Goal: Answer question/provide support

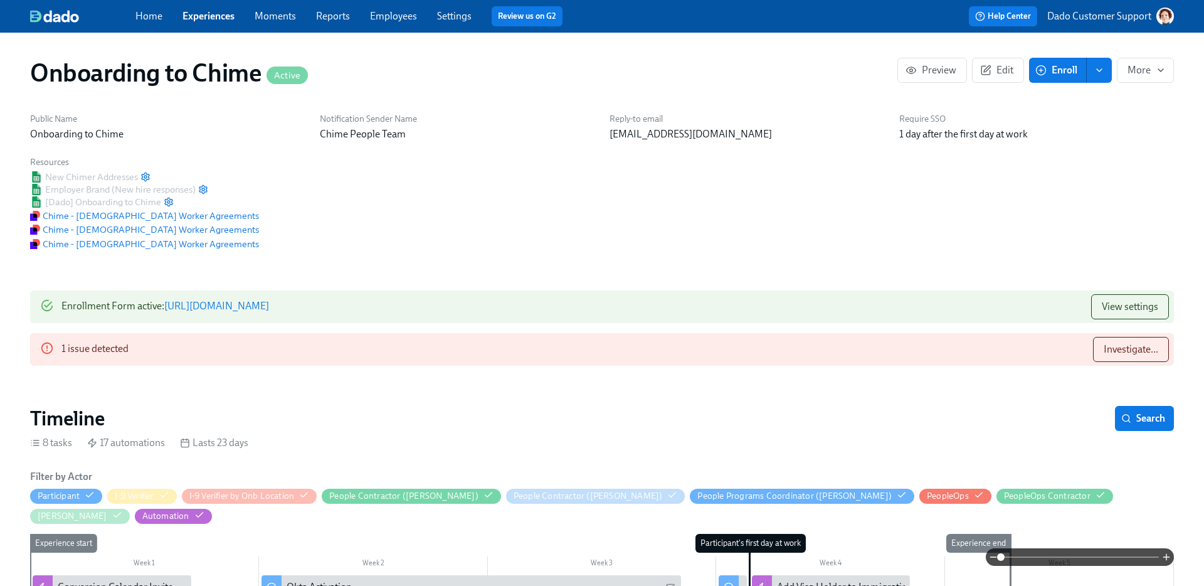
scroll to position [0, 2570]
click at [1150, 349] on span "Investigate..." at bounding box center [1130, 349] width 55 height 13
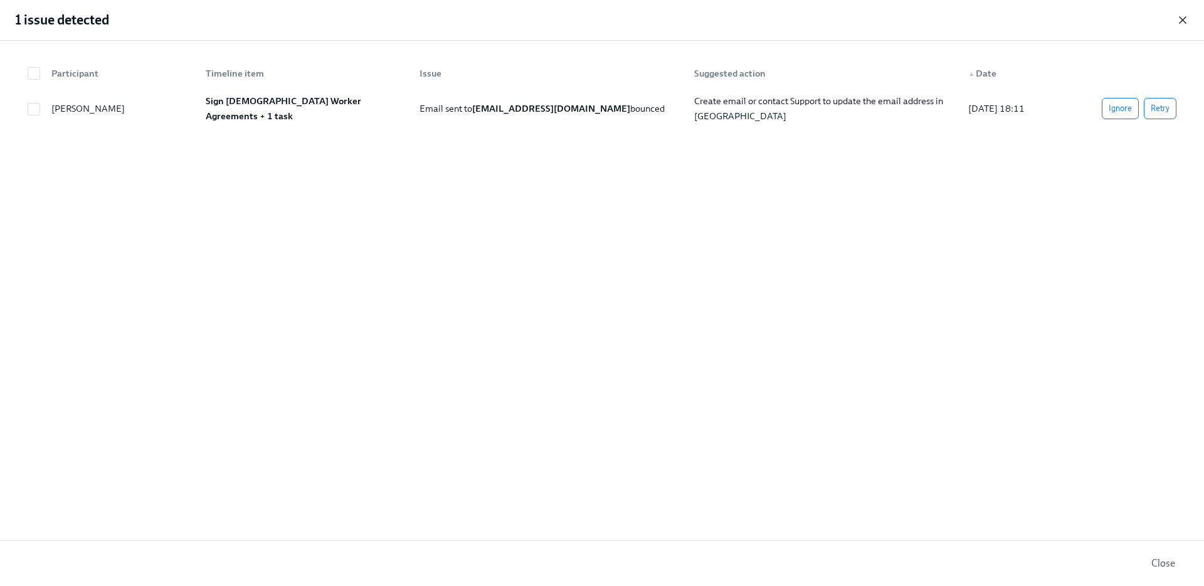
click at [1186, 19] on icon "button" at bounding box center [1182, 20] width 13 height 13
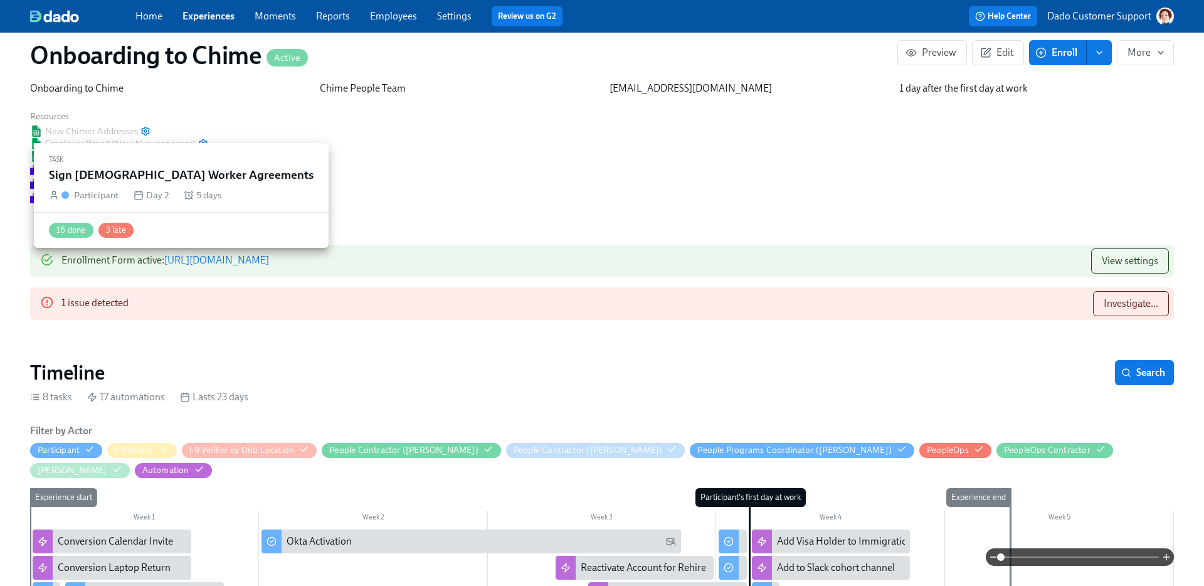
scroll to position [0, 0]
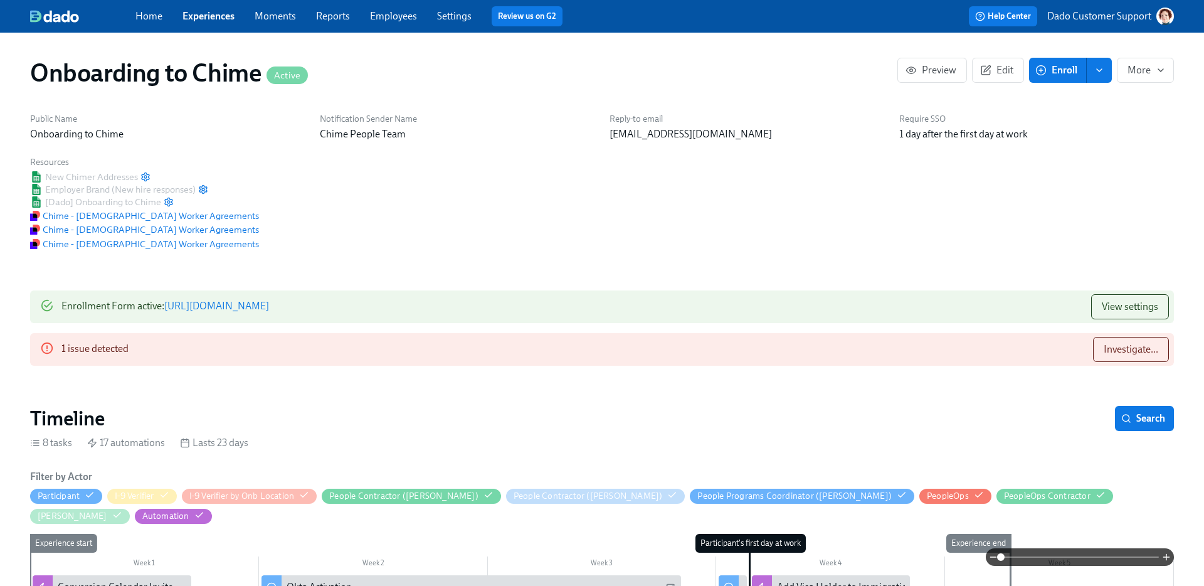
click at [377, 17] on link "Employees" at bounding box center [393, 16] width 47 height 12
click at [1128, 345] on span "Investigate..." at bounding box center [1130, 349] width 55 height 13
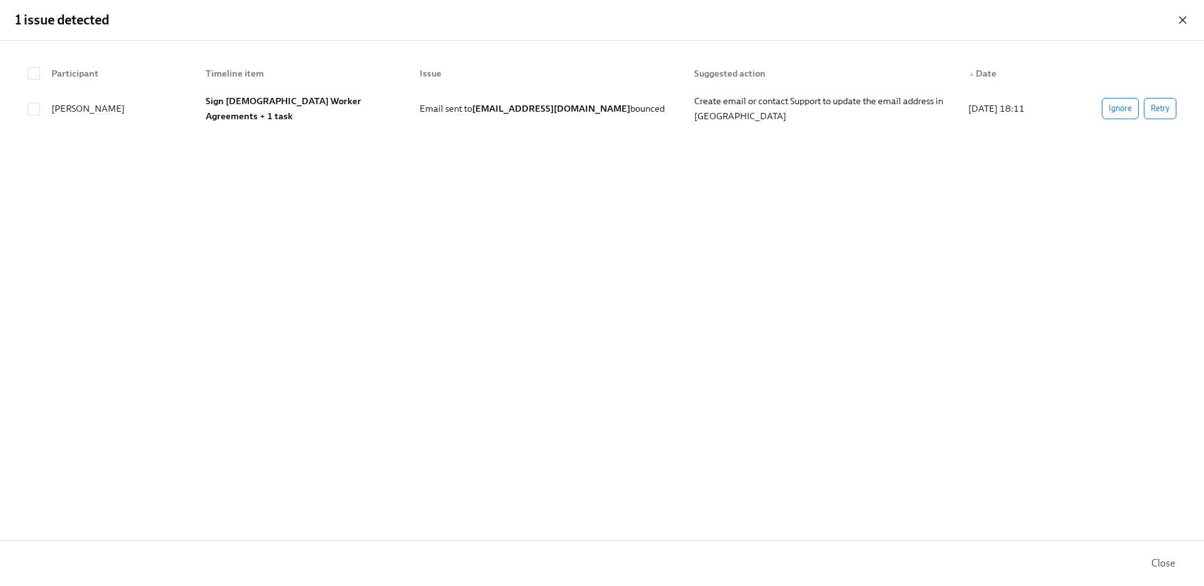
click at [1187, 14] on icon "button" at bounding box center [1182, 20] width 13 height 13
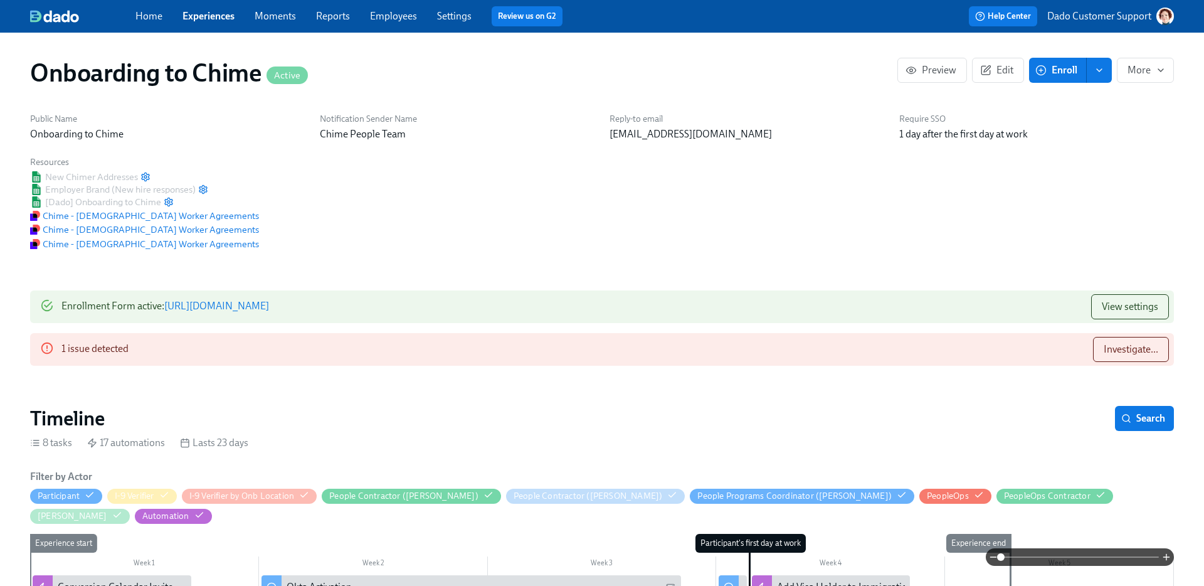
click at [419, 18] on div "Home Experiences Moments Reports Employees Settings Review us on G2" at bounding box center [394, 16] width 519 height 20
click at [408, 18] on link "Employees" at bounding box center [393, 16] width 47 height 12
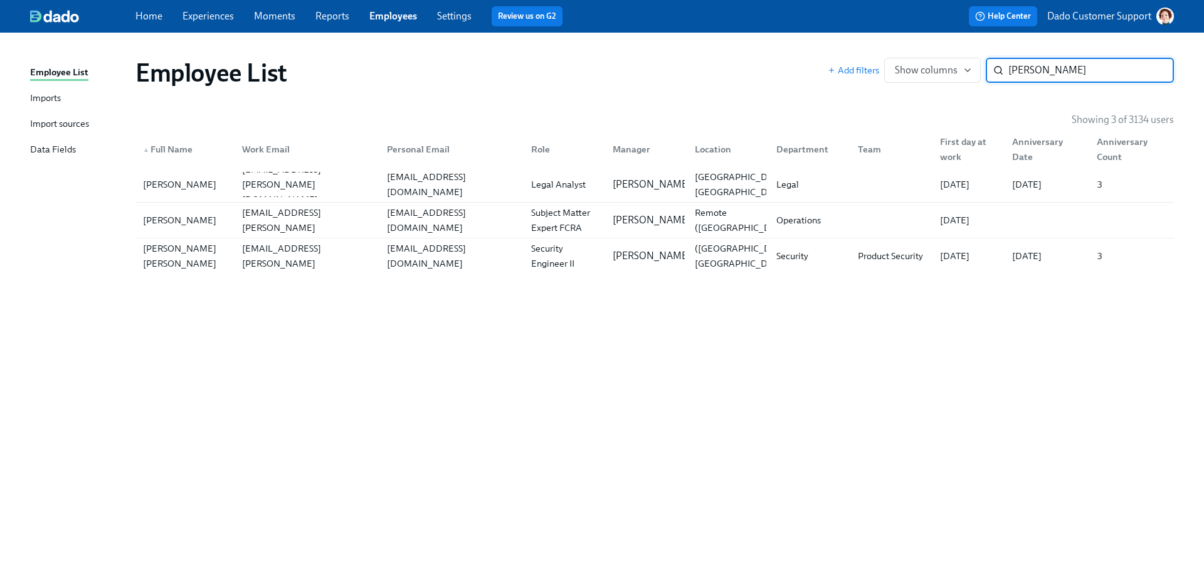
type input "Duran"
click at [204, 18] on link "Experiences" at bounding box center [207, 16] width 51 height 12
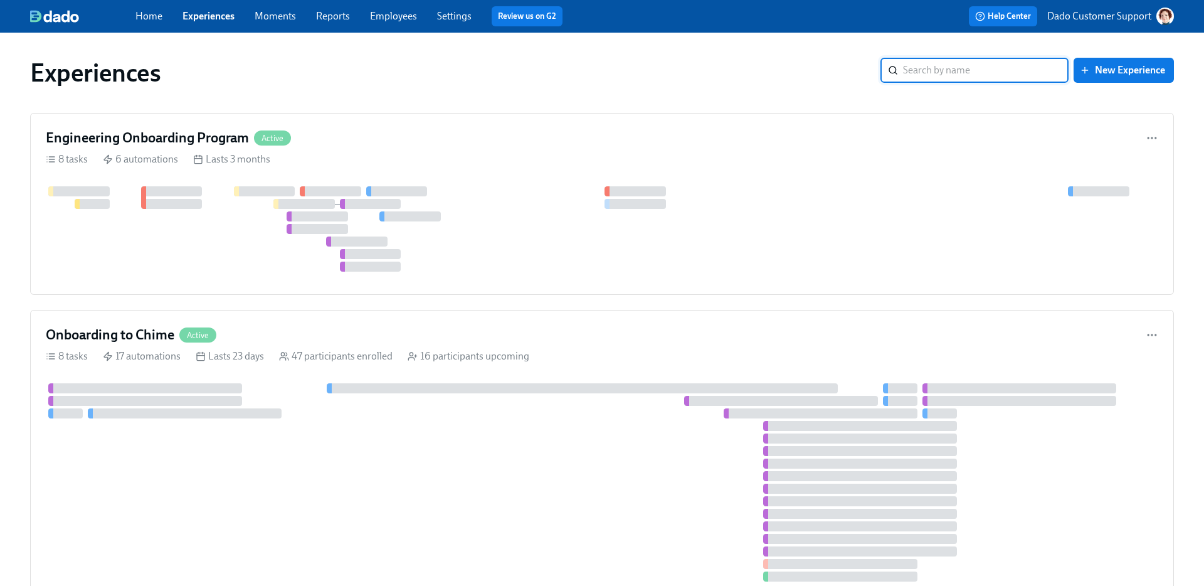
click at [206, 124] on div "Engineering Onboarding Program Active 8 tasks 6 automations Lasts 3 months" at bounding box center [602, 204] width 1144 height 182
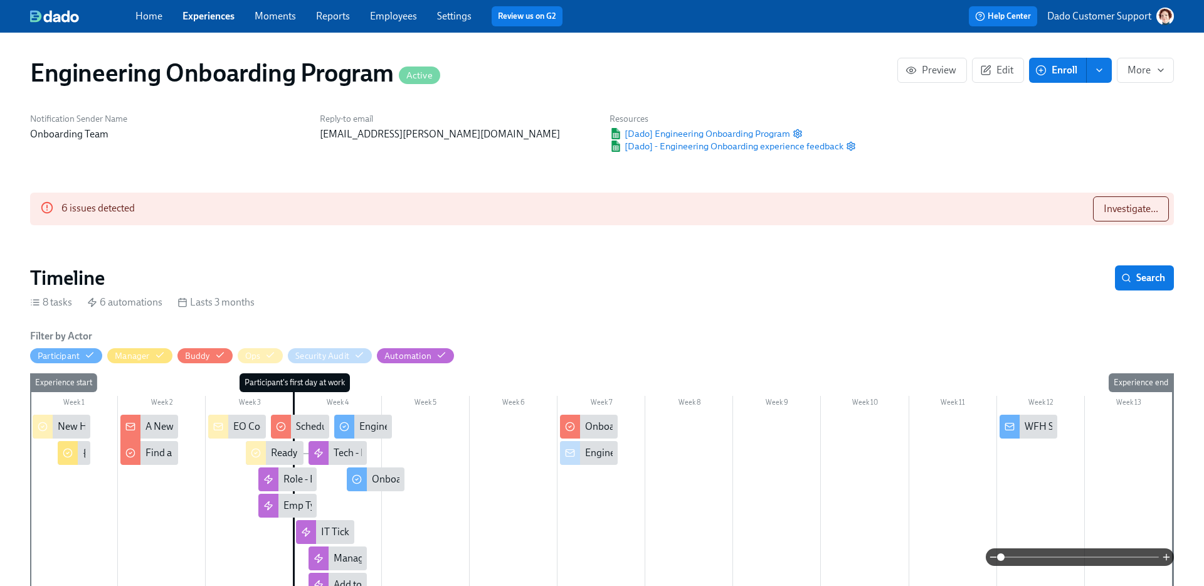
scroll to position [0, 11089]
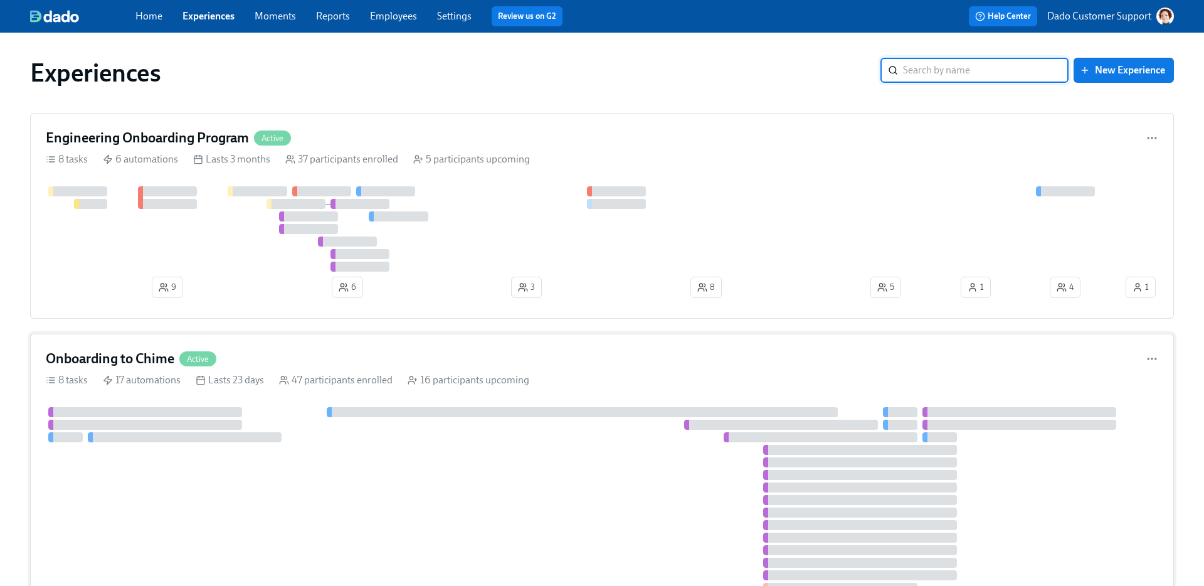
click at [257, 405] on div "Onboarding to Chime Active 8 tasks 17 automations Lasts 23 days 47 participants…" at bounding box center [602, 493] width 1144 height 318
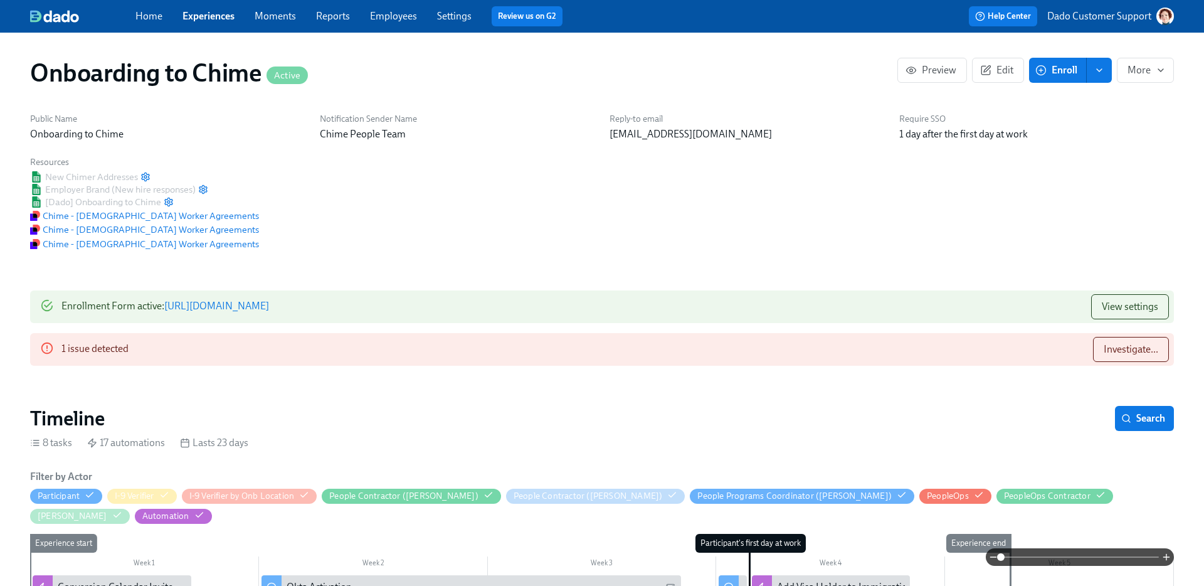
scroll to position [0, 2570]
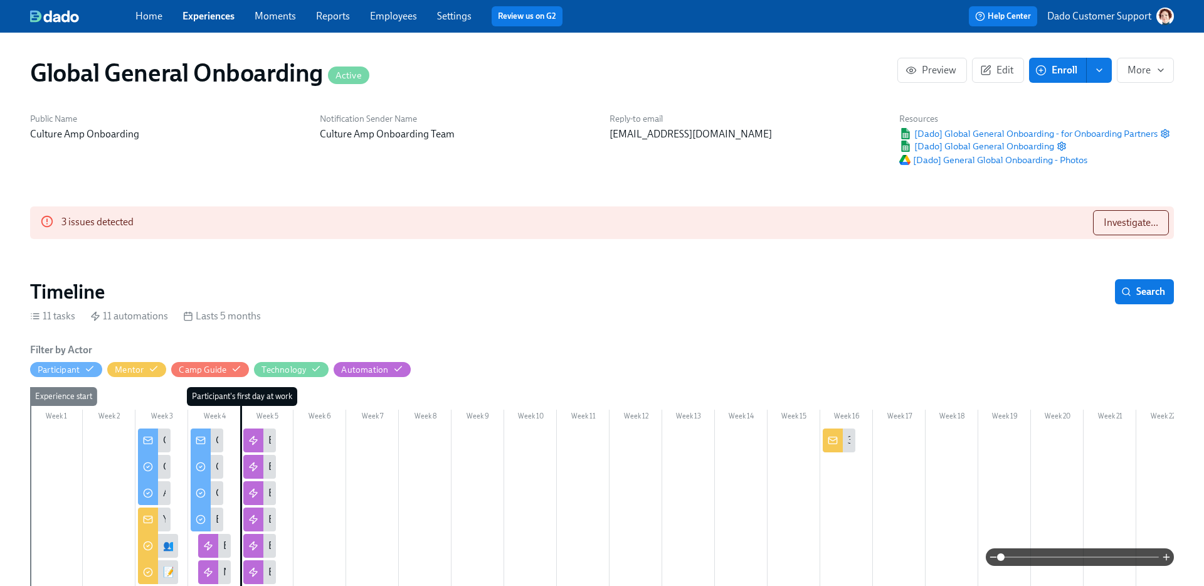
scroll to position [0, 4552]
click at [1121, 229] on button "Investigate..." at bounding box center [1131, 222] width 76 height 25
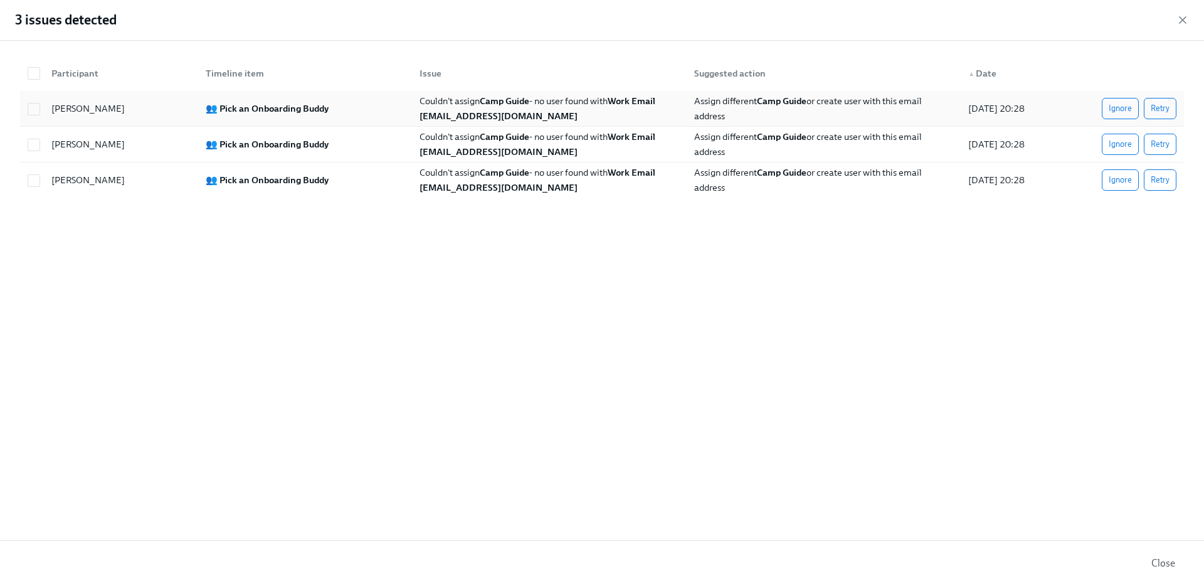
drag, startPoint x: 404, startPoint y: 115, endPoint x: 594, endPoint y: 123, distance: 189.5
click at [594, 123] on div "Rohan Pai 👥 Pick an Onboarding Buddy Couldn't assign Camp Guide - no user found…" at bounding box center [602, 109] width 1164 height 36
checkbox input "true"
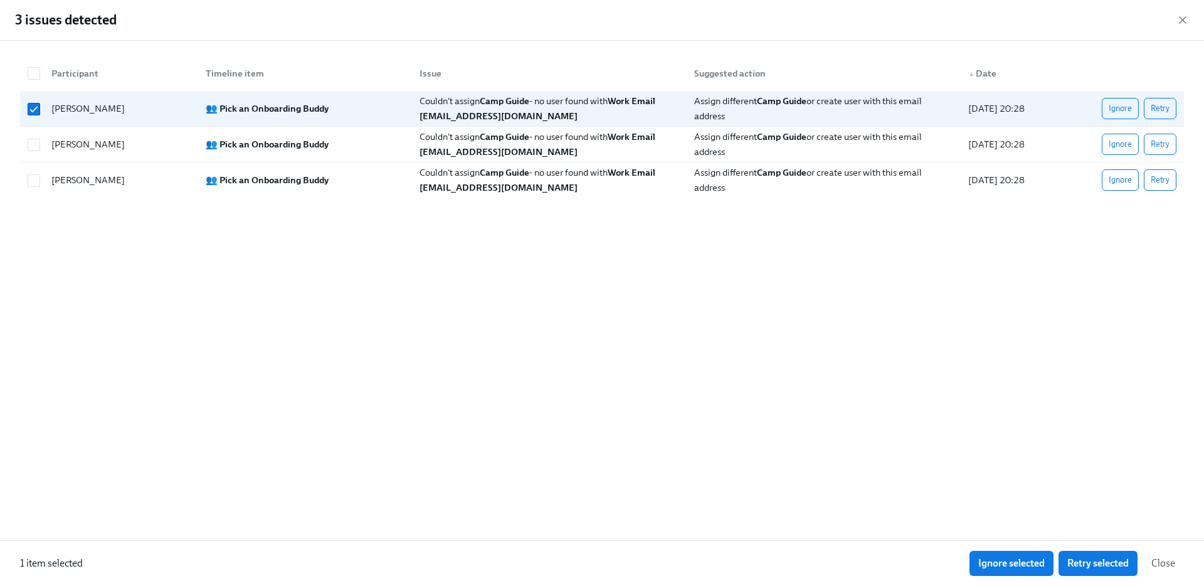
click at [467, 292] on div "Participant Timeline item Issue Suggested action ▲ Date Rohan Pai 👥 Pick an Onb…" at bounding box center [602, 290] width 1204 height 499
drag, startPoint x: 576, startPoint y: 191, endPoint x: 421, endPoint y: 192, distance: 154.9
click at [421, 192] on div "Couldn't assign Camp Guide - no user found with Work Email alyssa.azevado@cultu…" at bounding box center [548, 180] width 269 height 30
checkbox input "true"
copy strong "alyssa.azevado@cultureamp.com"
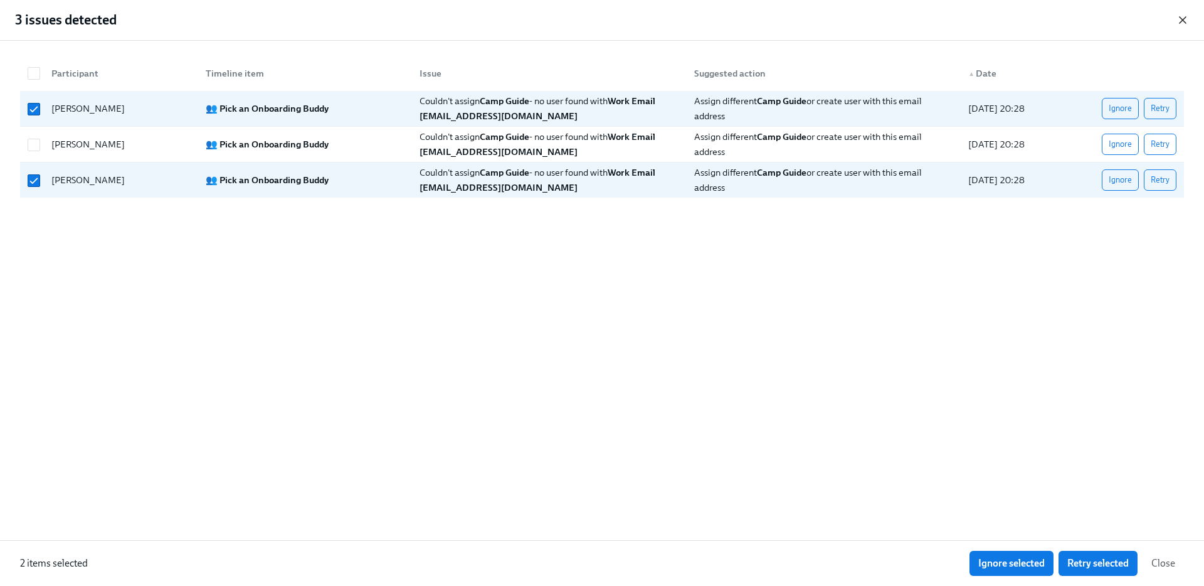
click at [1185, 18] on icon "button" at bounding box center [1182, 20] width 13 height 13
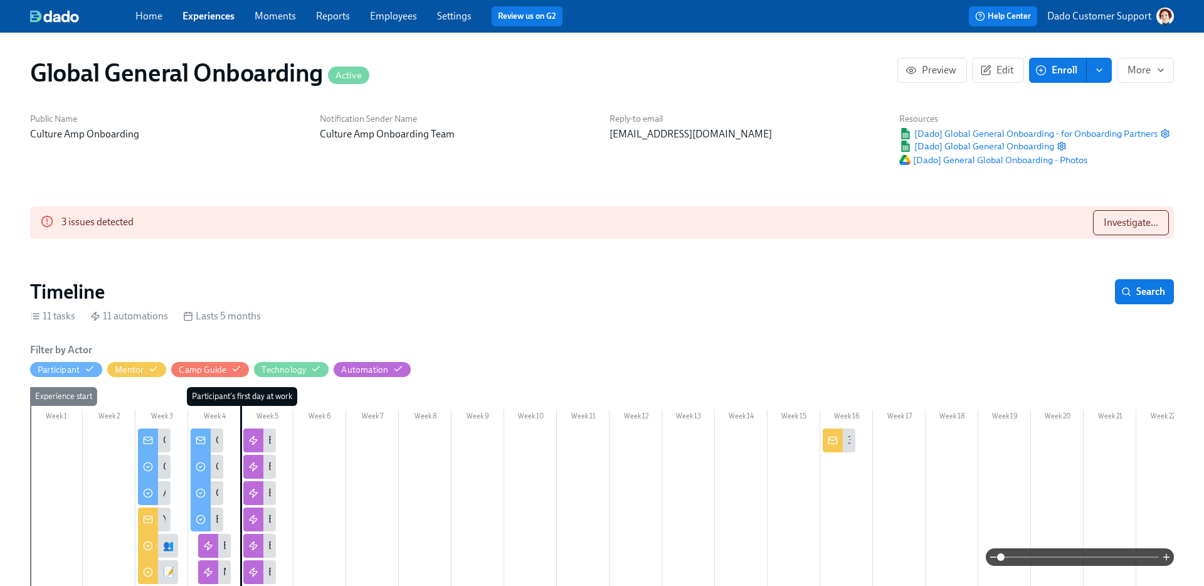
click at [401, 14] on link "Employees" at bounding box center [393, 16] width 47 height 12
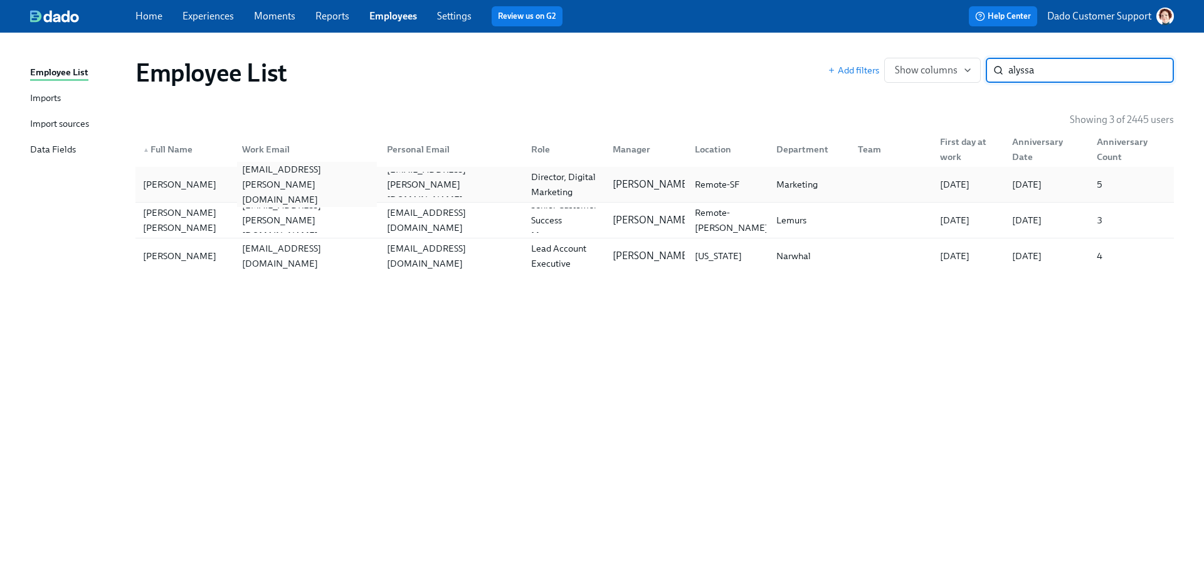
type input "alyssa"
click at [300, 183] on div "alyssa.azevedo@cultureamp.com" at bounding box center [306, 184] width 139 height 45
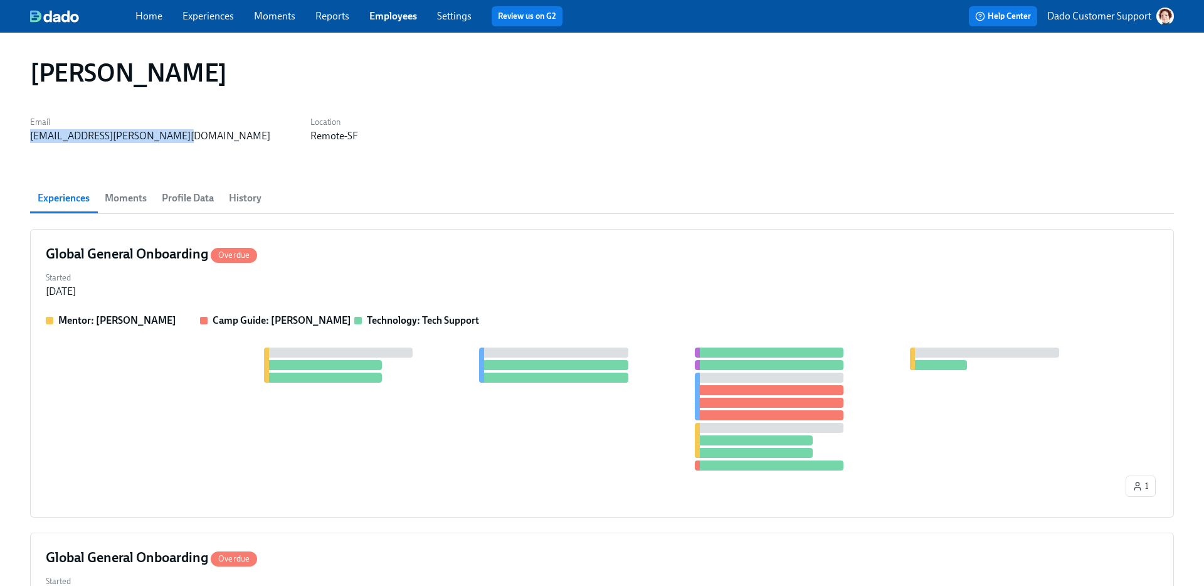
drag, startPoint x: 29, startPoint y: 136, endPoint x: 177, endPoint y: 136, distance: 148.6
copy div "alyssa.azevedo@cultureamp.com"
click at [203, 13] on link "Experiences" at bounding box center [207, 16] width 51 height 12
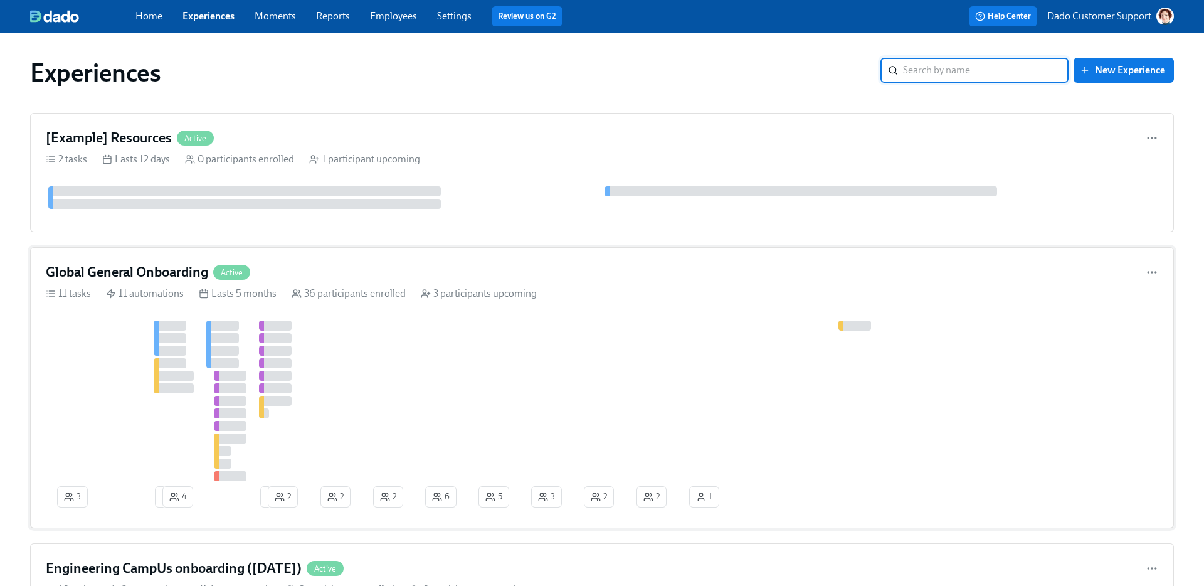
click at [247, 318] on div "Global General Onboarding Active 11 tasks 11 automations Lasts 5 months 36 part…" at bounding box center [602, 387] width 1144 height 281
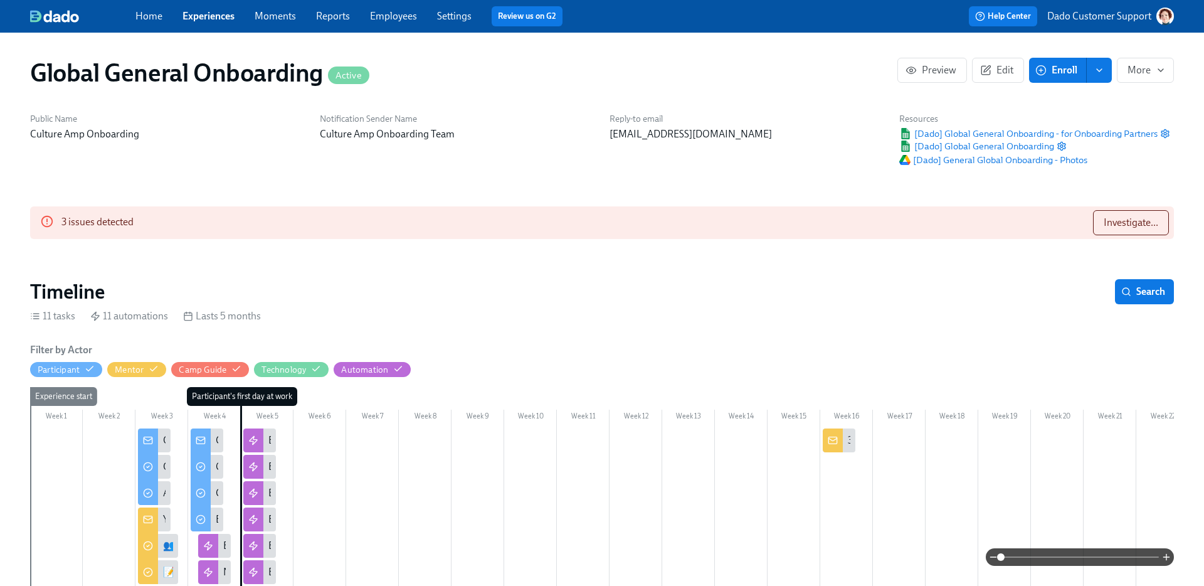
scroll to position [0, 4552]
click at [1124, 206] on div "3 issues detected Investigate..." at bounding box center [602, 222] width 1144 height 33
click at [1124, 218] on span "Investigate..." at bounding box center [1130, 222] width 55 height 13
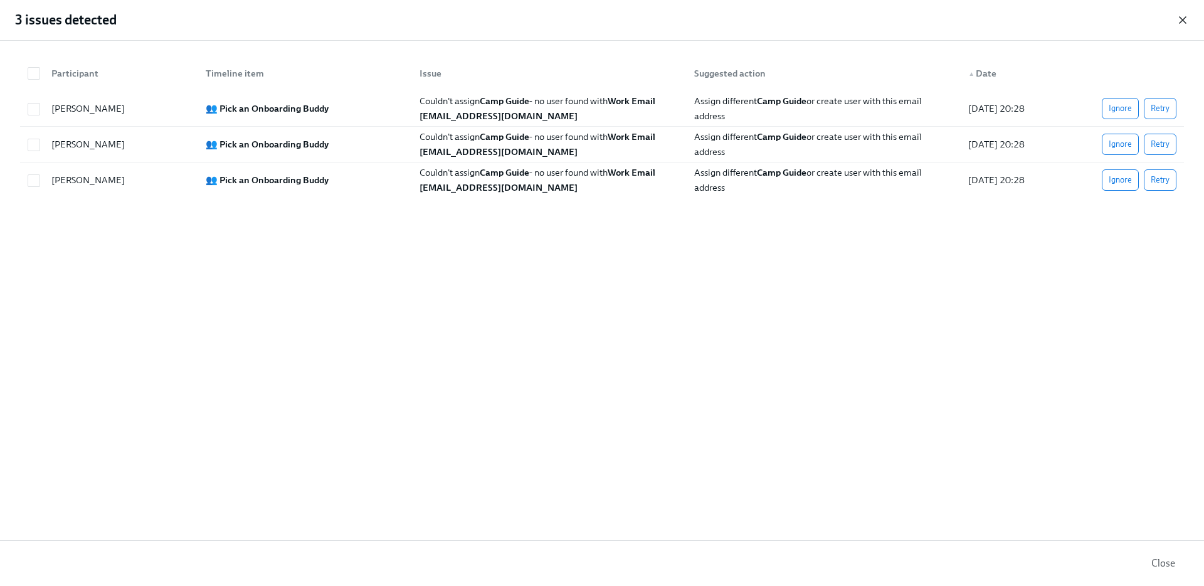
click at [1183, 19] on icon "button" at bounding box center [1182, 20] width 6 height 6
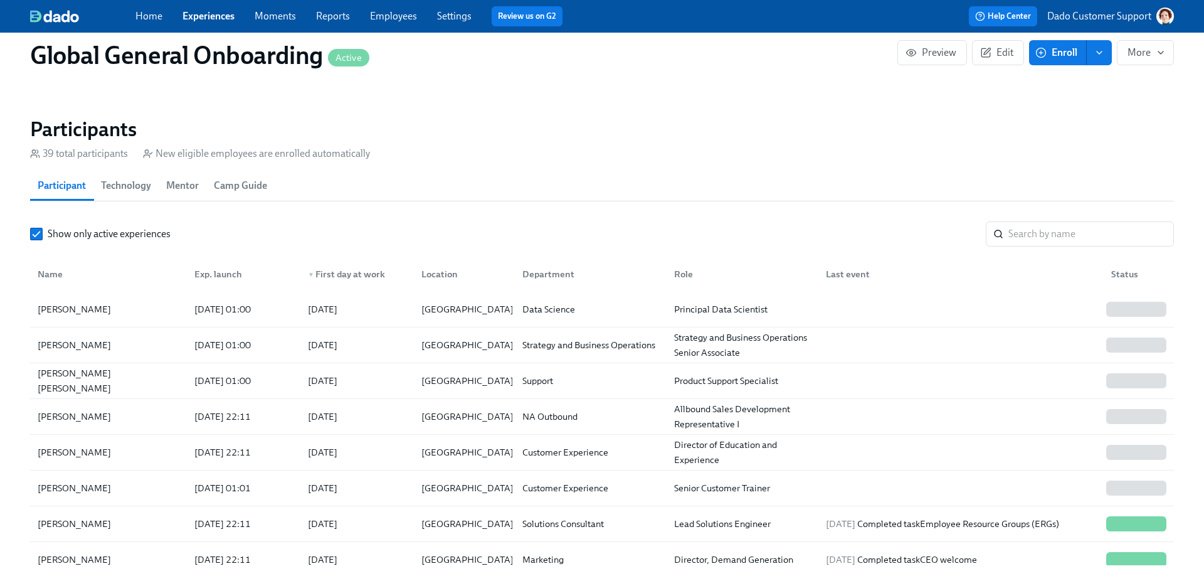
scroll to position [1146, 0]
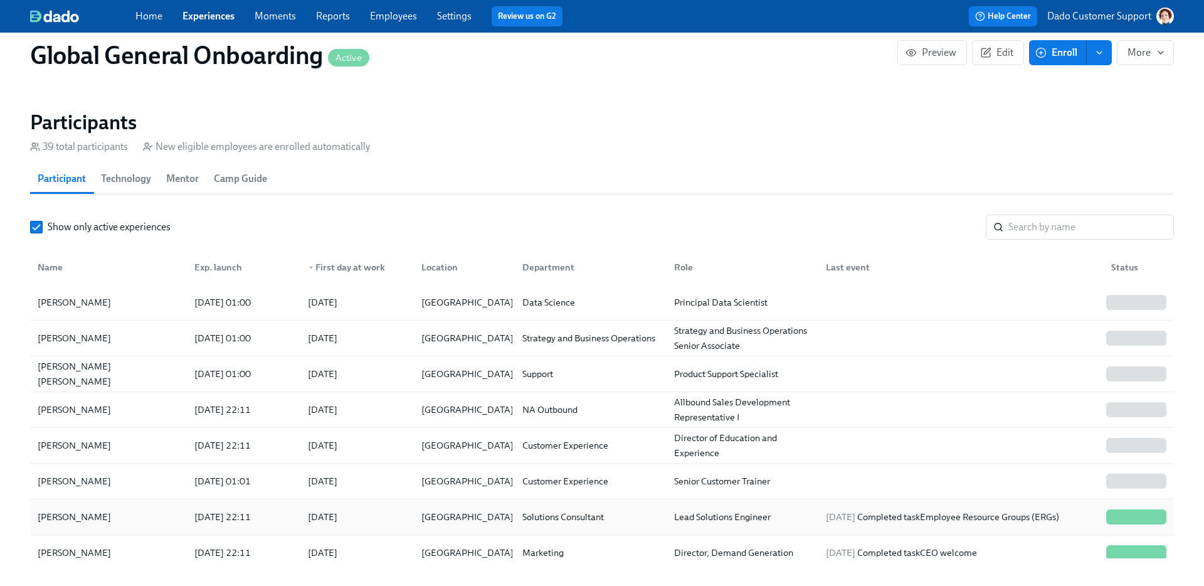
click at [87, 535] on div "Jason Diamond 2025/08/12 22:11 2025/09/02 Chicago Solutions Consultant Lead Sol…" at bounding box center [602, 517] width 1144 height 36
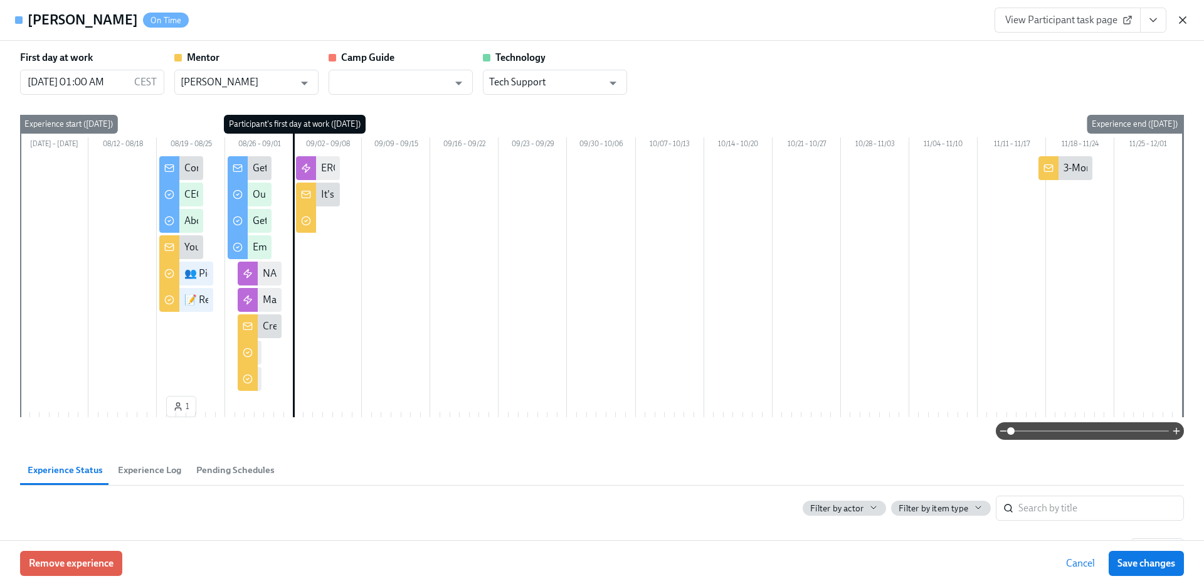
click at [1177, 20] on icon "button" at bounding box center [1182, 20] width 13 height 13
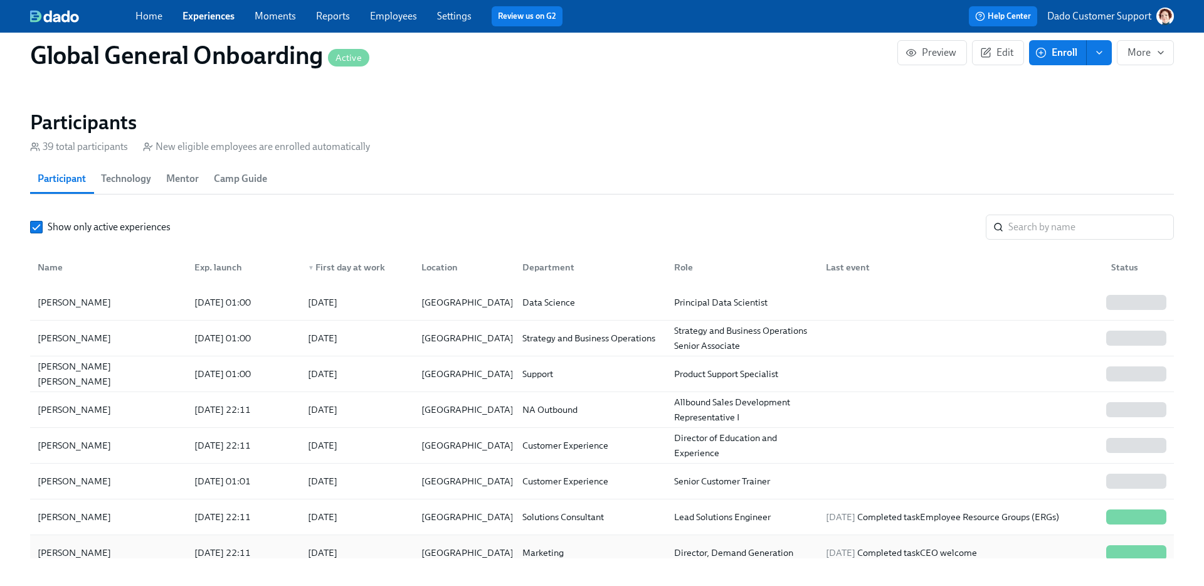
click at [108, 561] on div "Rohan Pai" at bounding box center [109, 552] width 152 height 25
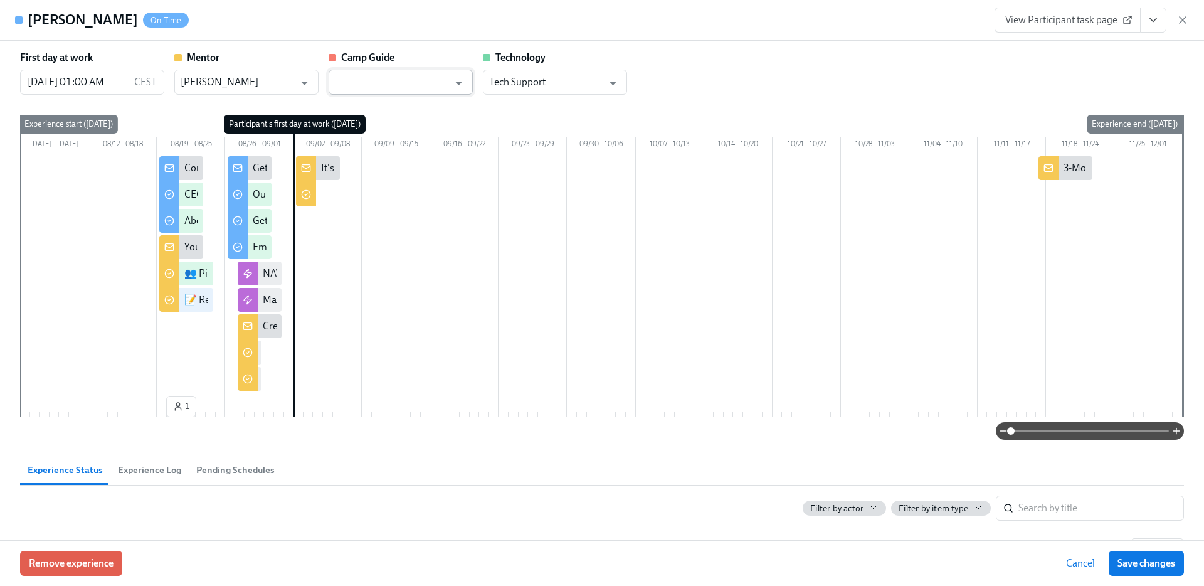
click at [399, 80] on input "text" at bounding box center [391, 82] width 113 height 25
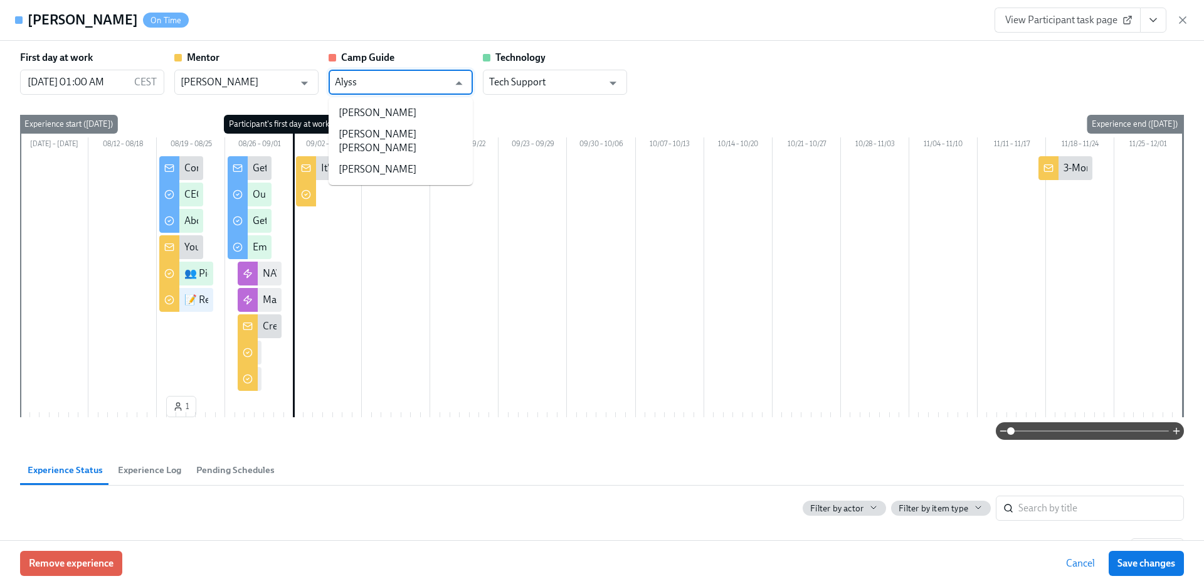
paste input "alyssa.azevedo@cultureamp.com"
type input "alyssa.azevedo@cultureamp.com"
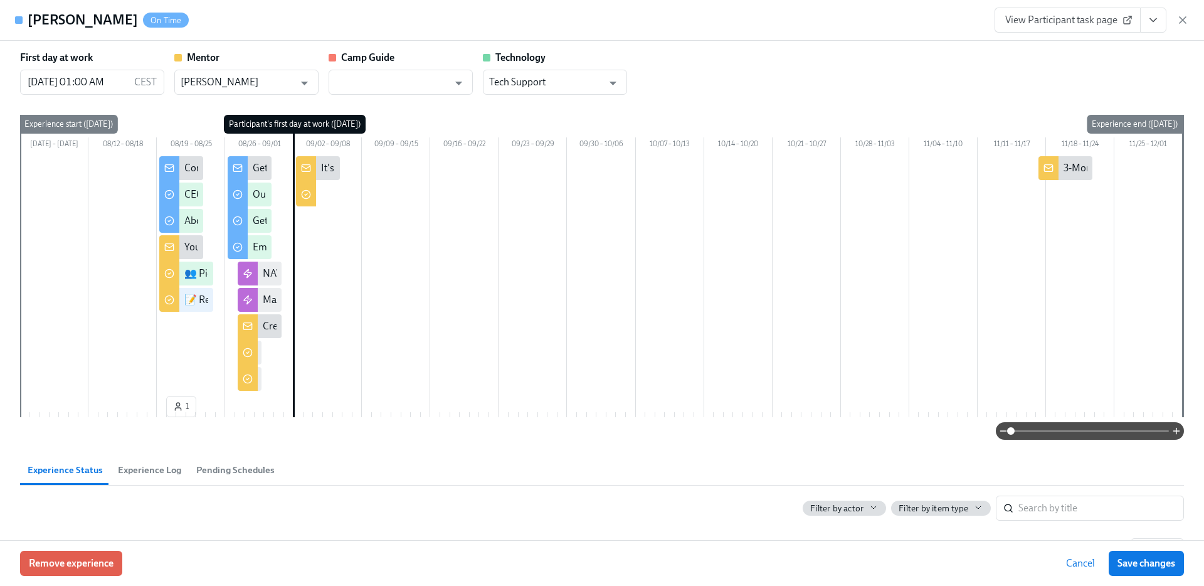
click at [1175, 14] on div "View Participant task page" at bounding box center [1091, 20] width 194 height 25
click at [1179, 15] on icon "button" at bounding box center [1182, 20] width 13 height 13
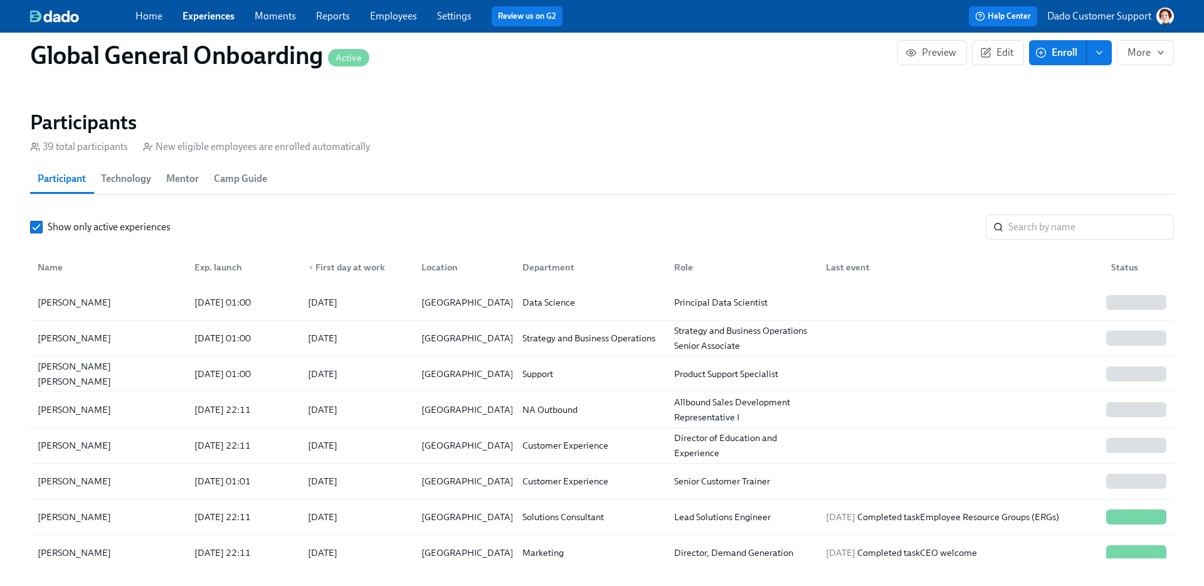
click at [382, 13] on link "Employees" at bounding box center [393, 16] width 47 height 12
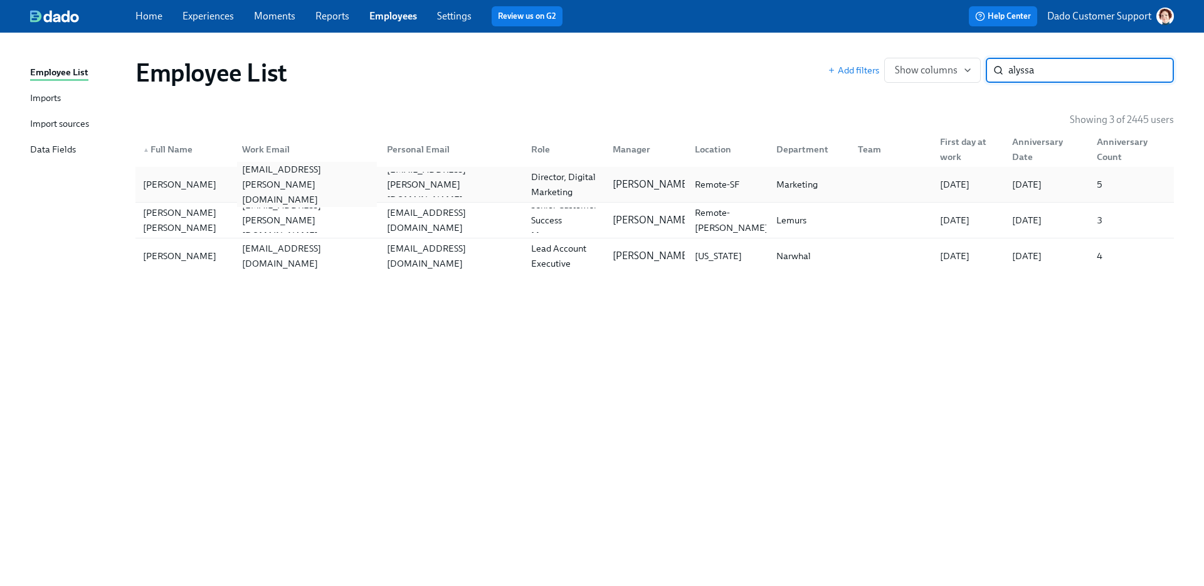
type input "alyssa"
click at [191, 187] on div "Alyssa Gibson" at bounding box center [179, 184] width 83 height 15
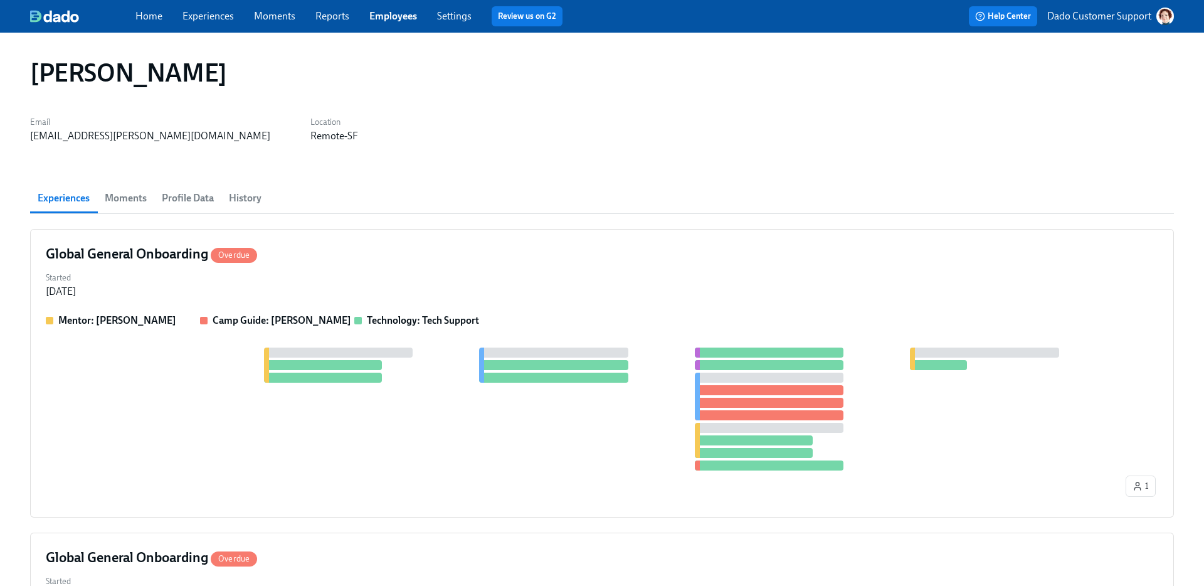
click at [250, 197] on span "History" at bounding box center [245, 198] width 33 height 18
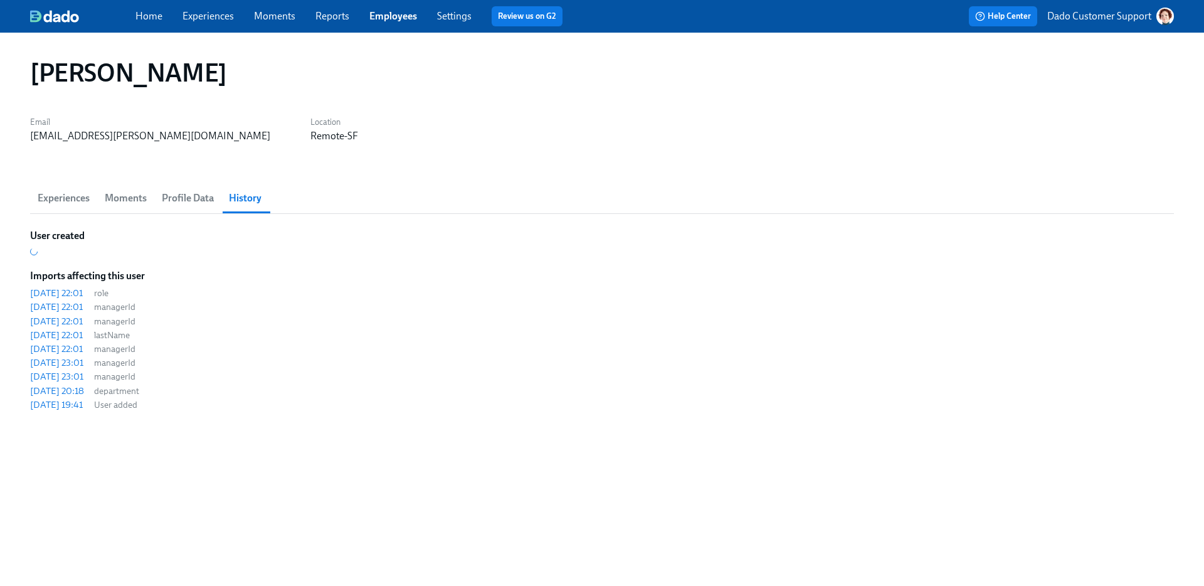
click at [199, 13] on link "Experiences" at bounding box center [207, 16] width 51 height 12
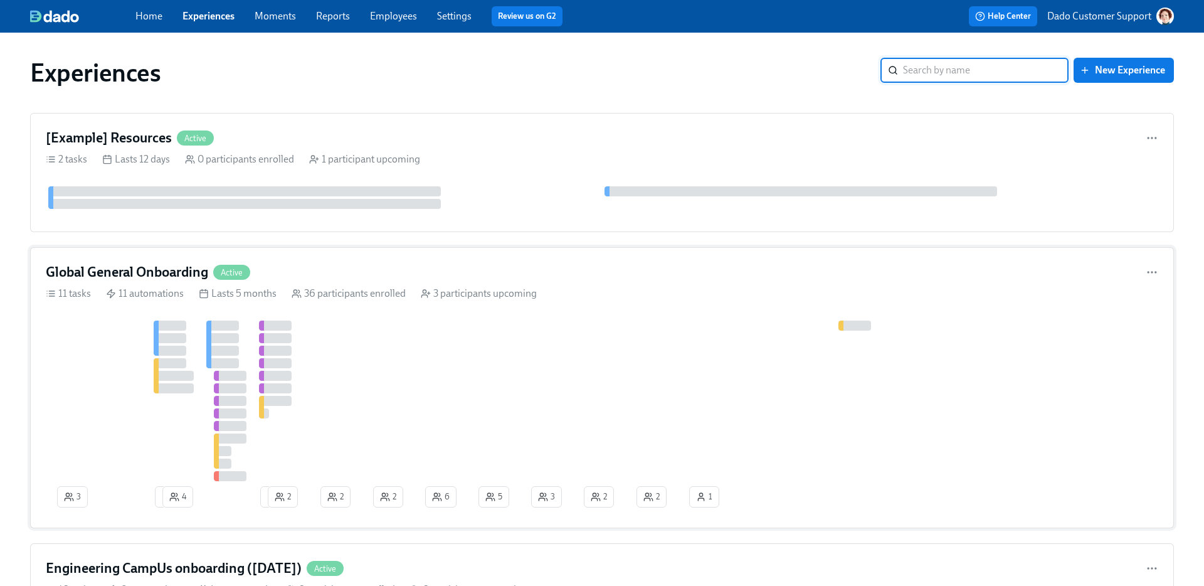
click at [198, 350] on div at bounding box center [678, 400] width 1264 height 160
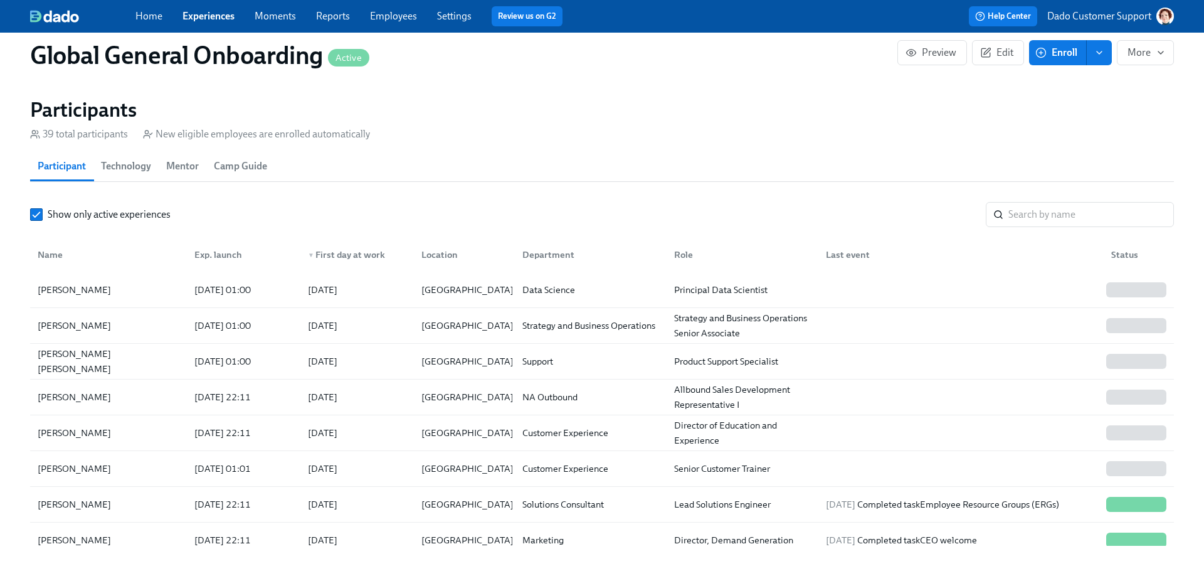
scroll to position [1219, 0]
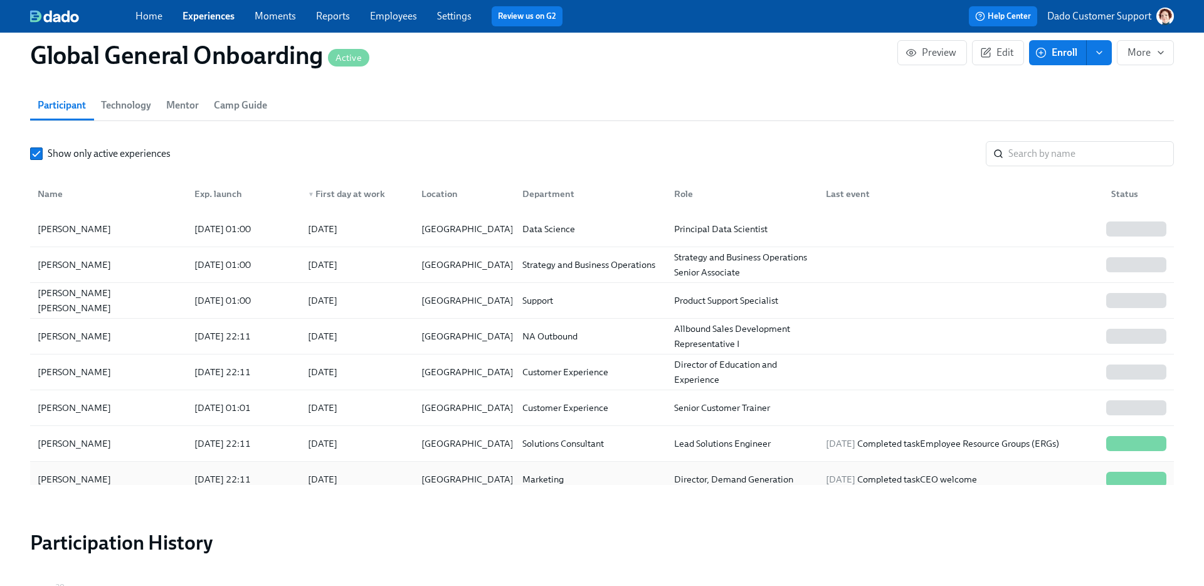
click at [132, 478] on div "Rohan Pai" at bounding box center [109, 478] width 152 height 25
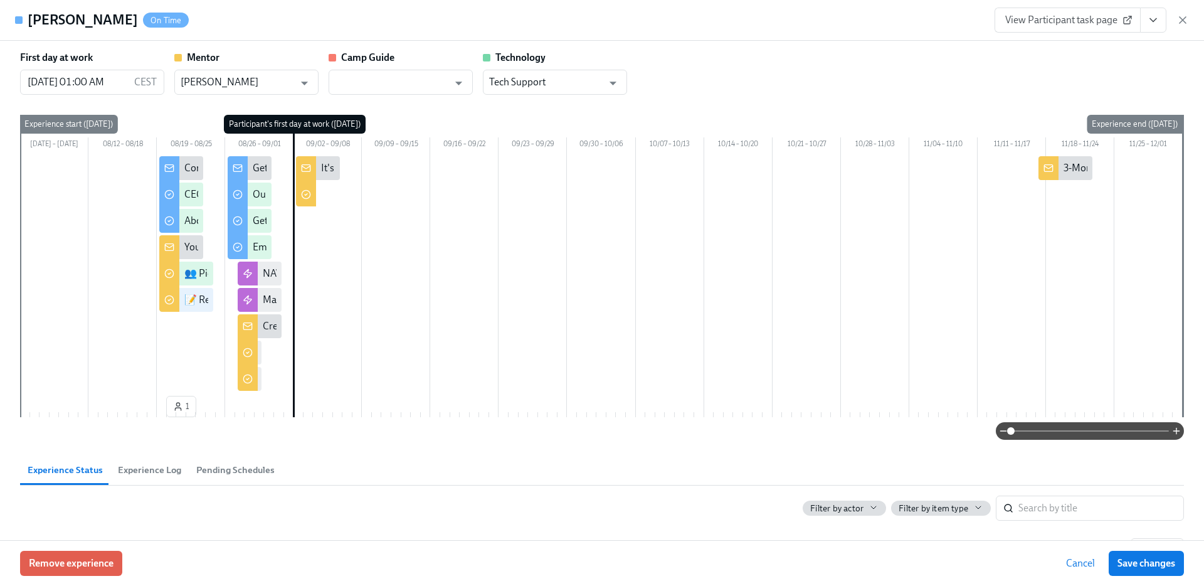
click at [1144, 19] on button "View task page" at bounding box center [1153, 20] width 26 height 25
click at [1078, 54] on link "View Mentor task page" at bounding box center [1068, 48] width 97 height 14
click at [1182, 16] on icon "button" at bounding box center [1182, 20] width 13 height 13
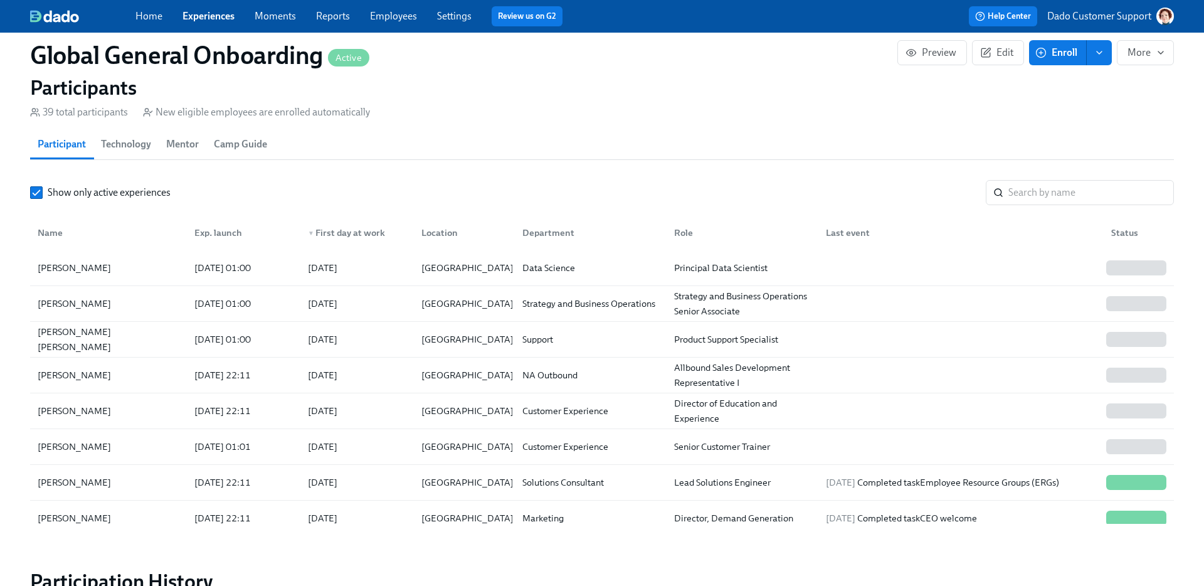
scroll to position [1336, 0]
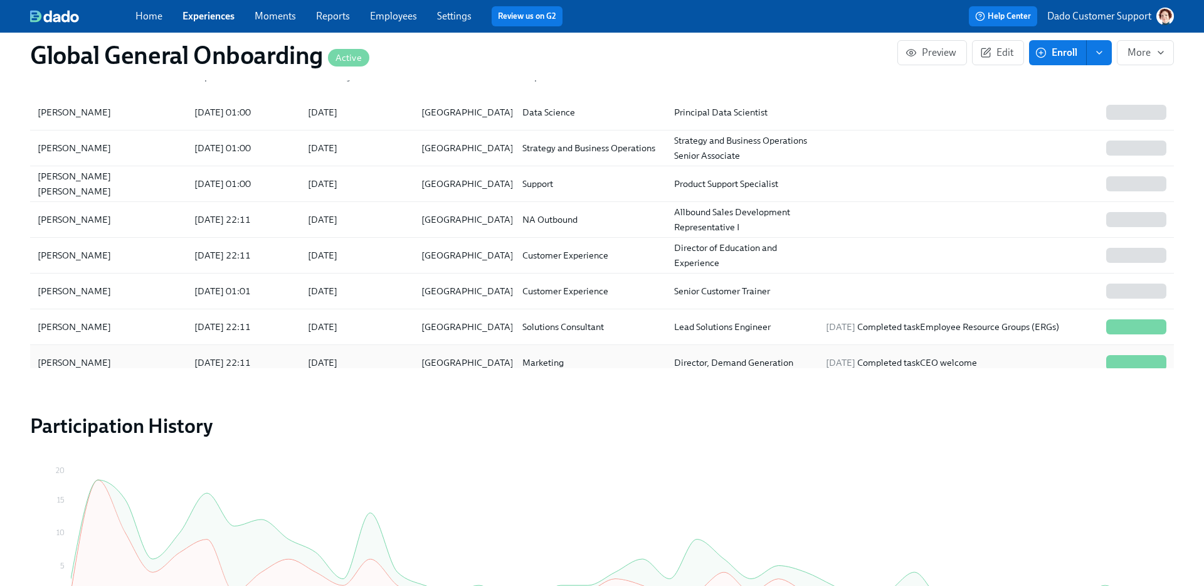
click at [81, 361] on div "Rohan Pai" at bounding box center [74, 362] width 83 height 15
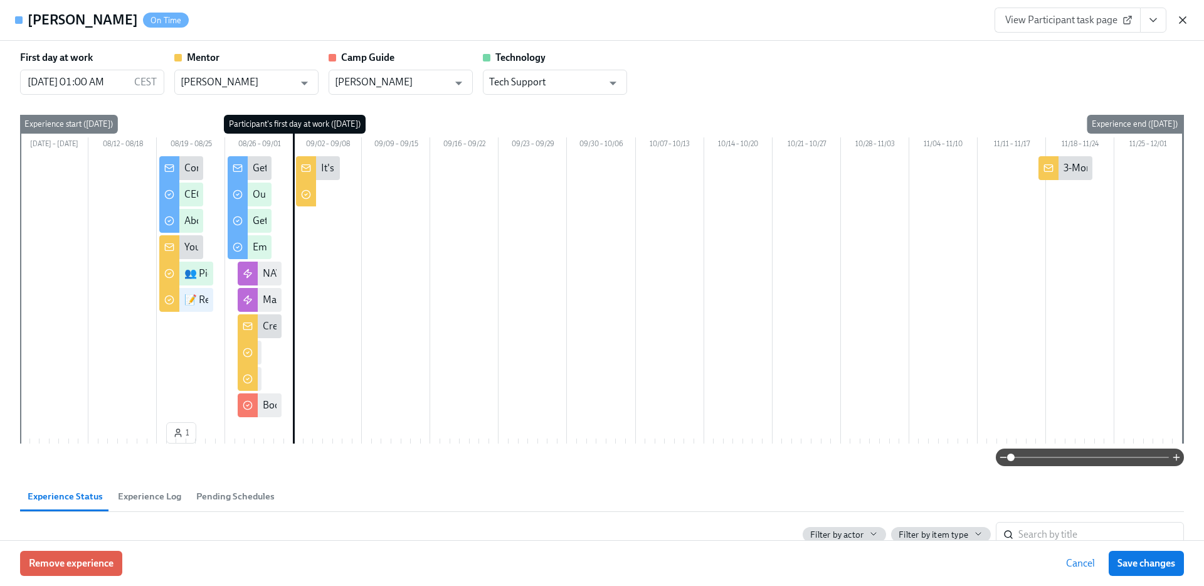
click at [1185, 17] on icon "button" at bounding box center [1182, 20] width 6 height 6
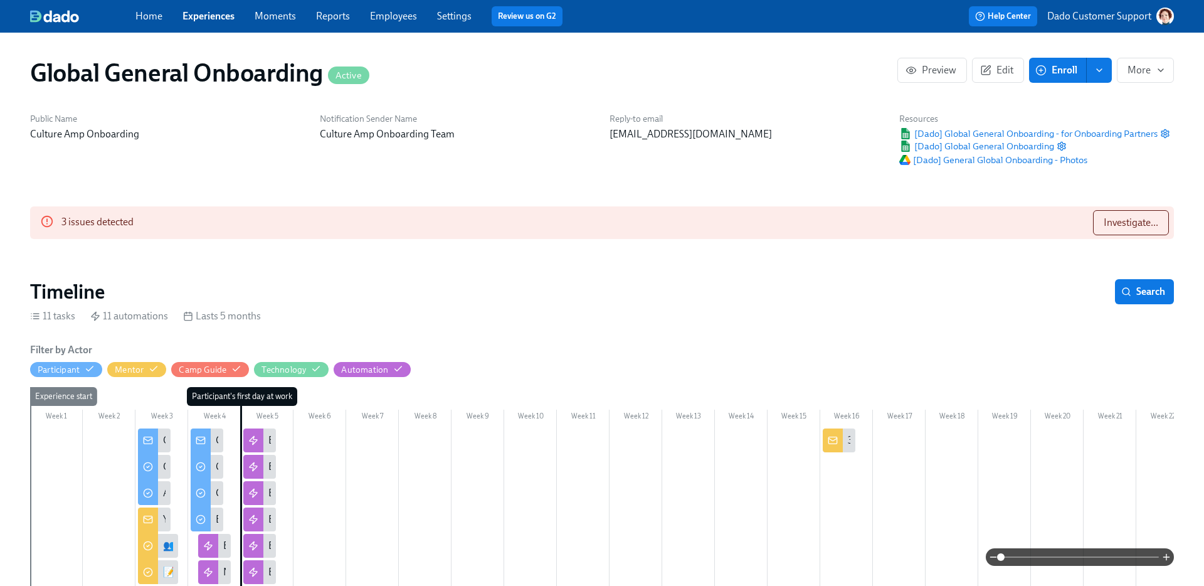
click at [1132, 209] on div "3 issues detected Investigate..." at bounding box center [602, 222] width 1144 height 33
click at [1125, 219] on span "Investigate..." at bounding box center [1130, 222] width 55 height 13
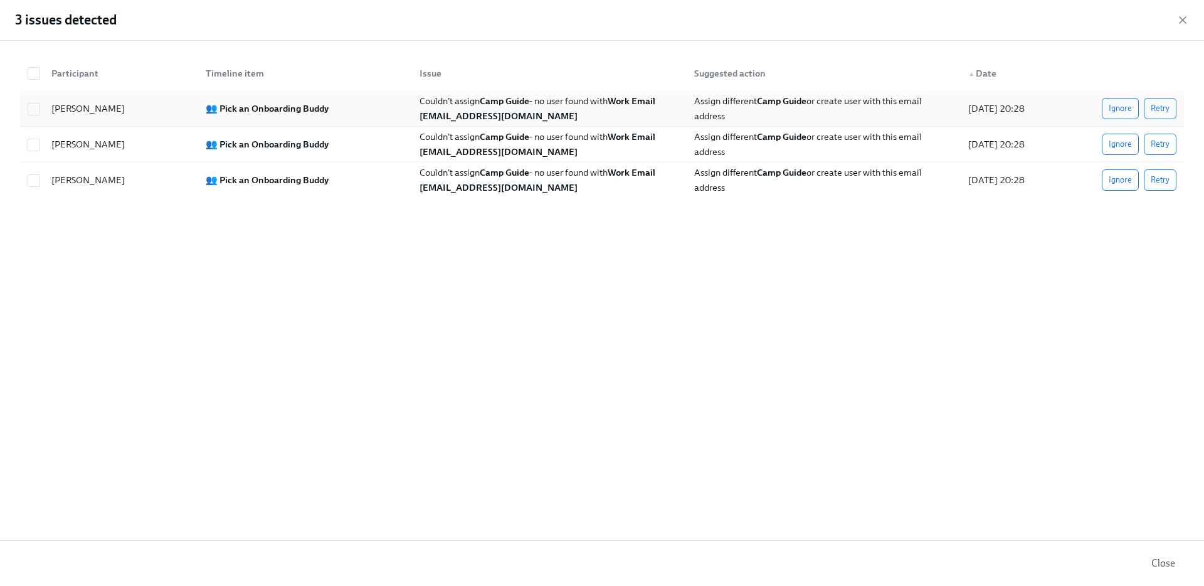
drag, startPoint x: 604, startPoint y: 117, endPoint x: 409, endPoint y: 112, distance: 195.7
click at [410, 112] on div "Couldn't assign Camp Guide - no user found with Work Email alyssa.azevado@cultu…" at bounding box center [546, 108] width 274 height 25
checkbox input "true"
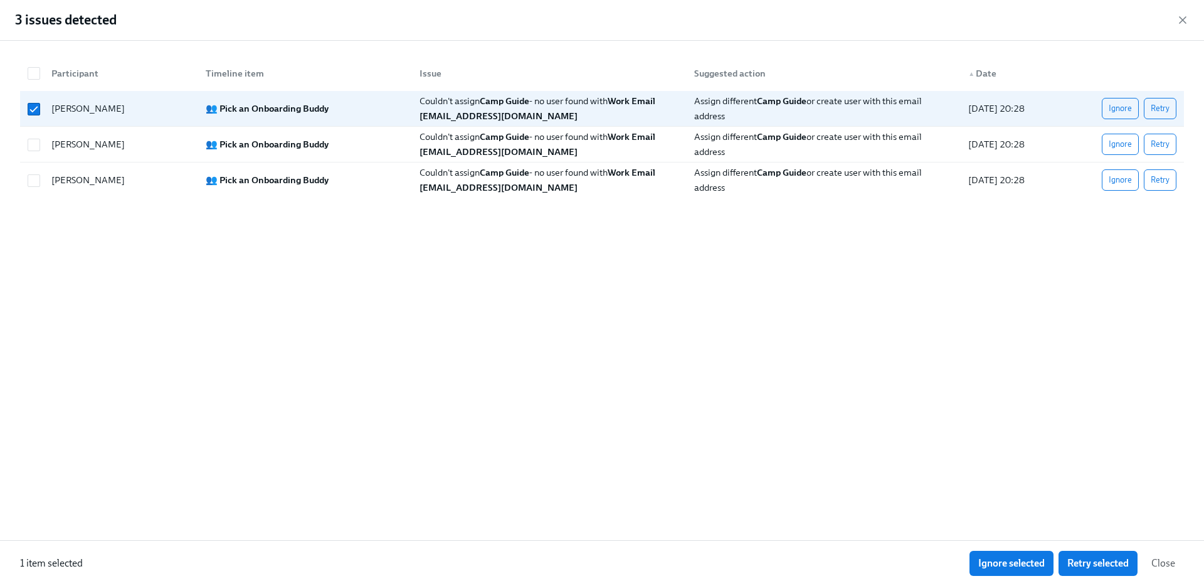
click at [429, 227] on div "Participant Timeline item Issue Suggested action ▲ Date Rohan Pai 👥 Pick an Onb…" at bounding box center [602, 290] width 1204 height 499
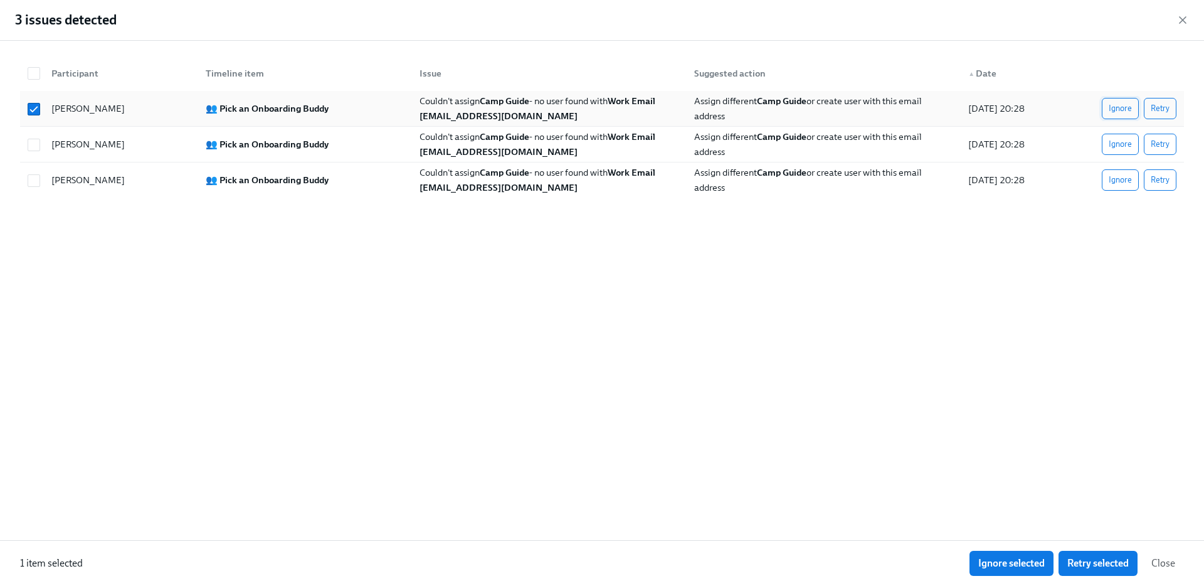
click at [1117, 103] on span "Ignore" at bounding box center [1119, 108] width 23 height 13
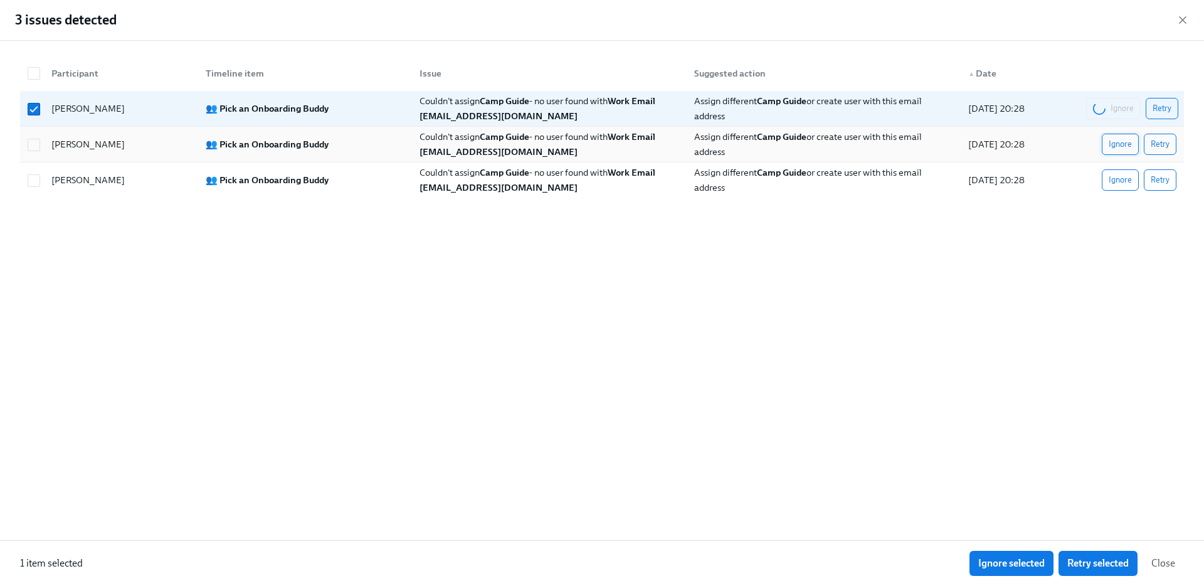
click at [1116, 147] on span "Ignore" at bounding box center [1119, 144] width 23 height 13
click at [1114, 199] on div "Participant Timeline item Issue Suggested action ▲ Date Rohan Pai 👥 Pick an Onb…" at bounding box center [602, 290] width 1204 height 499
click at [1115, 189] on button "Ignore" at bounding box center [1120, 179] width 37 height 21
click at [1185, 18] on icon "button" at bounding box center [1182, 20] width 6 height 6
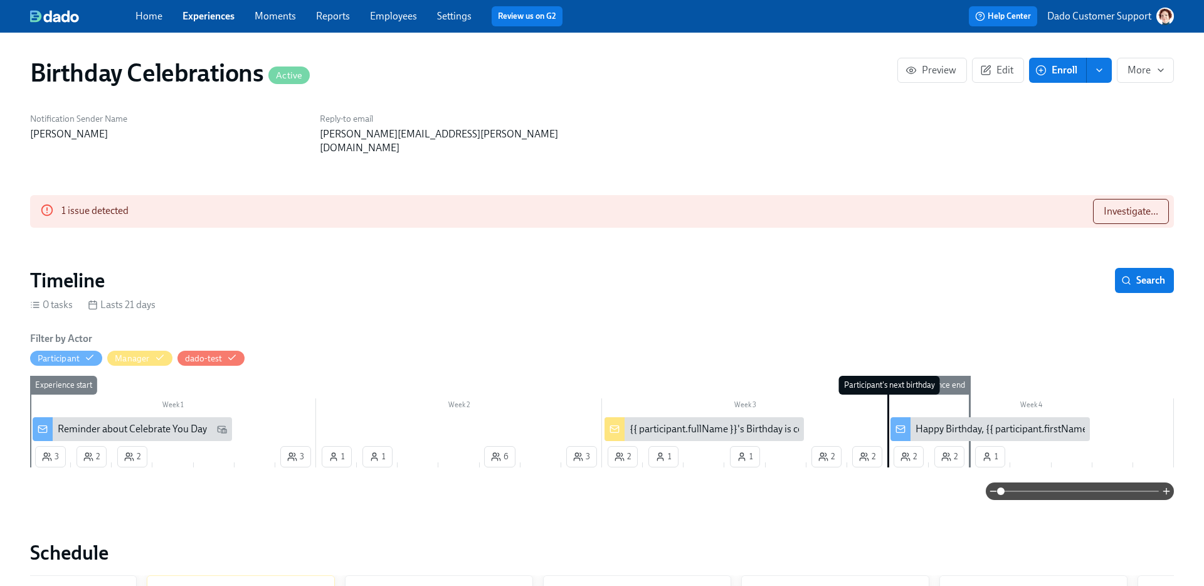
scroll to position [0, 3759]
click at [1128, 205] on span "Investigate..." at bounding box center [1130, 211] width 55 height 13
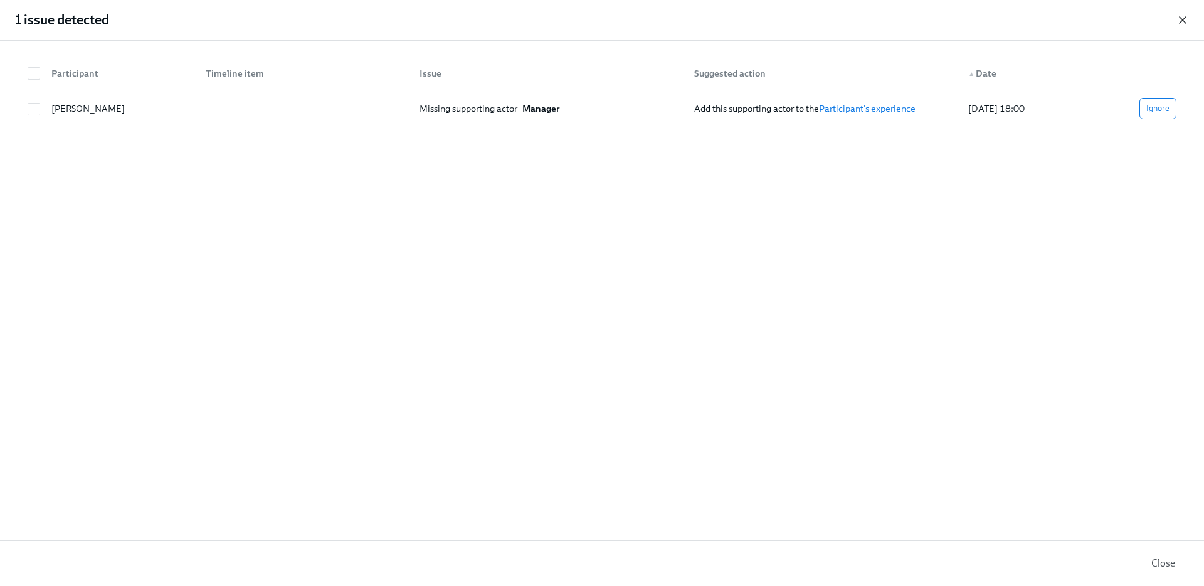
click at [1182, 19] on icon "button" at bounding box center [1182, 20] width 13 height 13
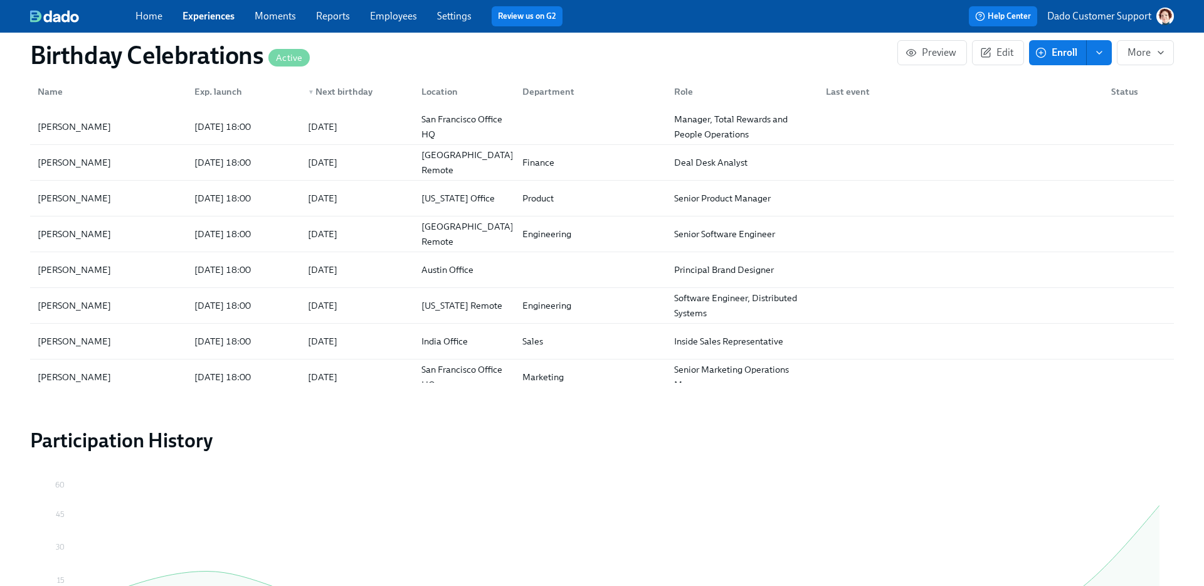
scroll to position [1020, 0]
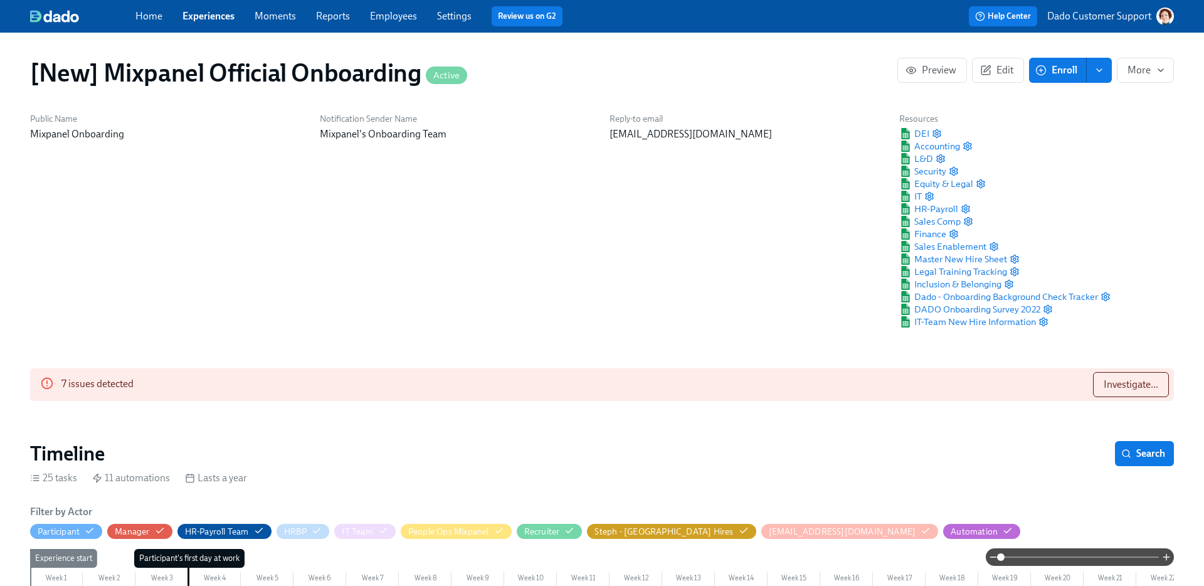
scroll to position [0, 21391]
click at [1138, 381] on span "Investigate..." at bounding box center [1130, 384] width 55 height 13
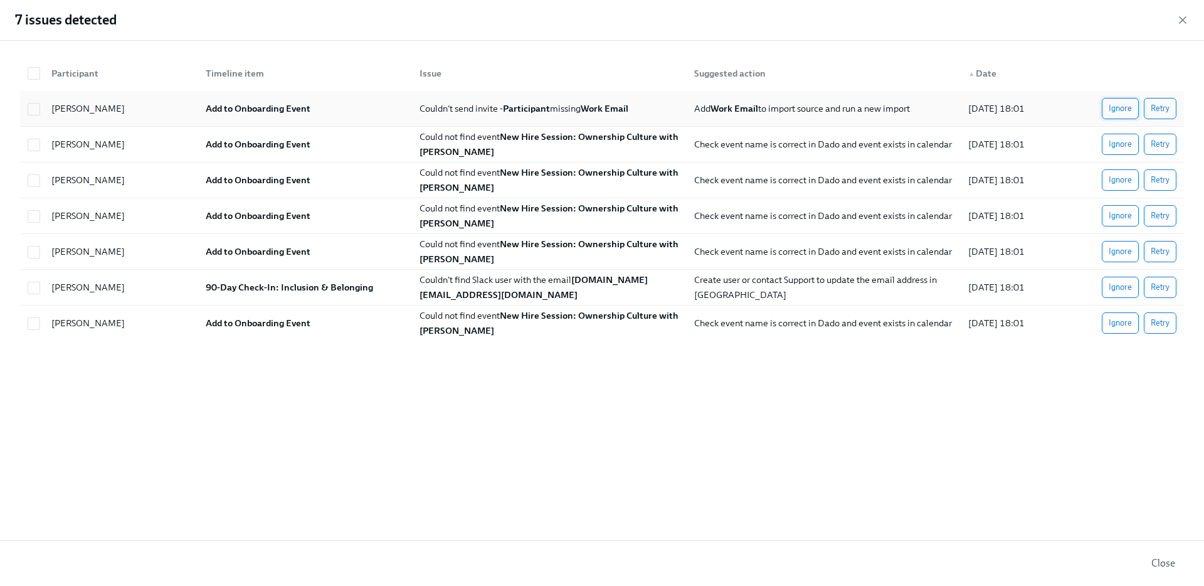
click at [1120, 107] on span "Ignore" at bounding box center [1119, 108] width 23 height 13
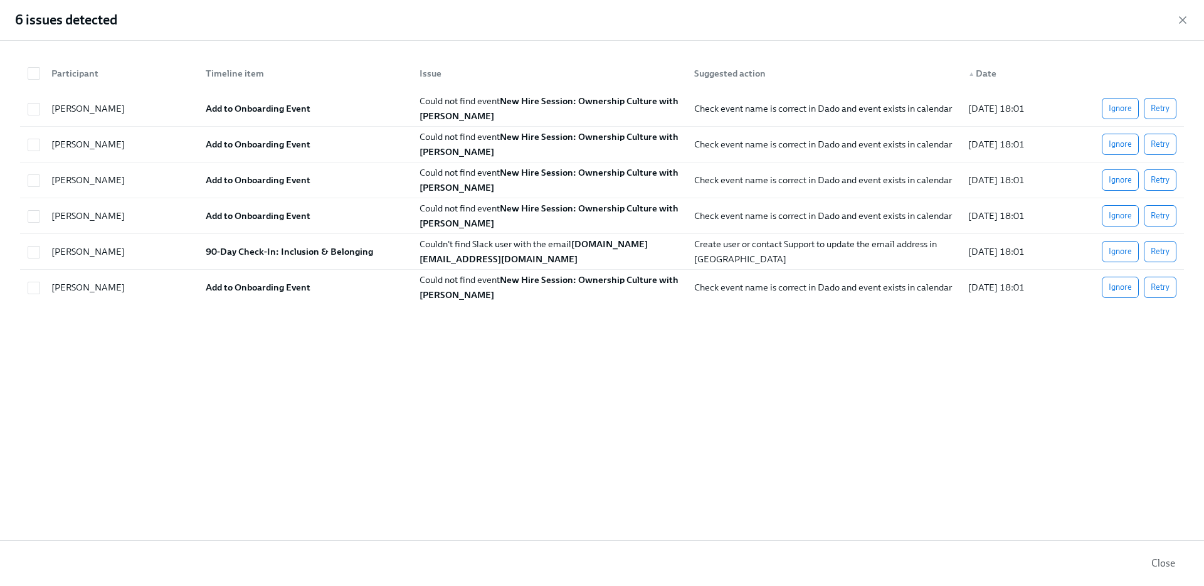
scroll to position [0, 31337]
click at [1182, 18] on icon "button" at bounding box center [1182, 20] width 13 height 13
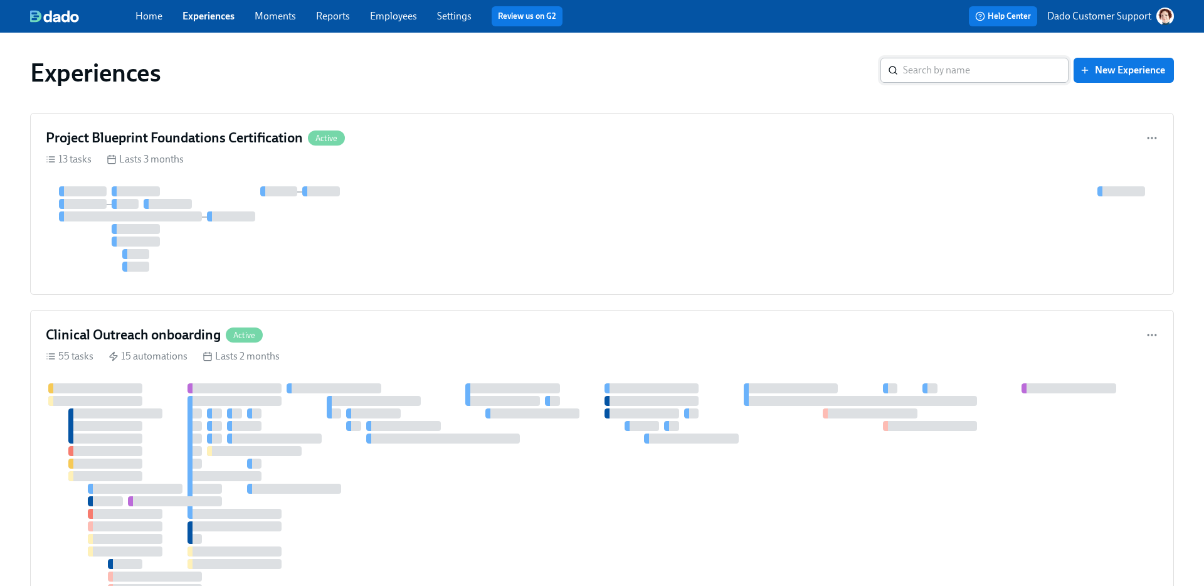
click at [928, 63] on input "search" at bounding box center [986, 70] width 166 height 25
click at [926, 71] on input "search" at bounding box center [986, 70] width 166 height 25
type input "prebo"
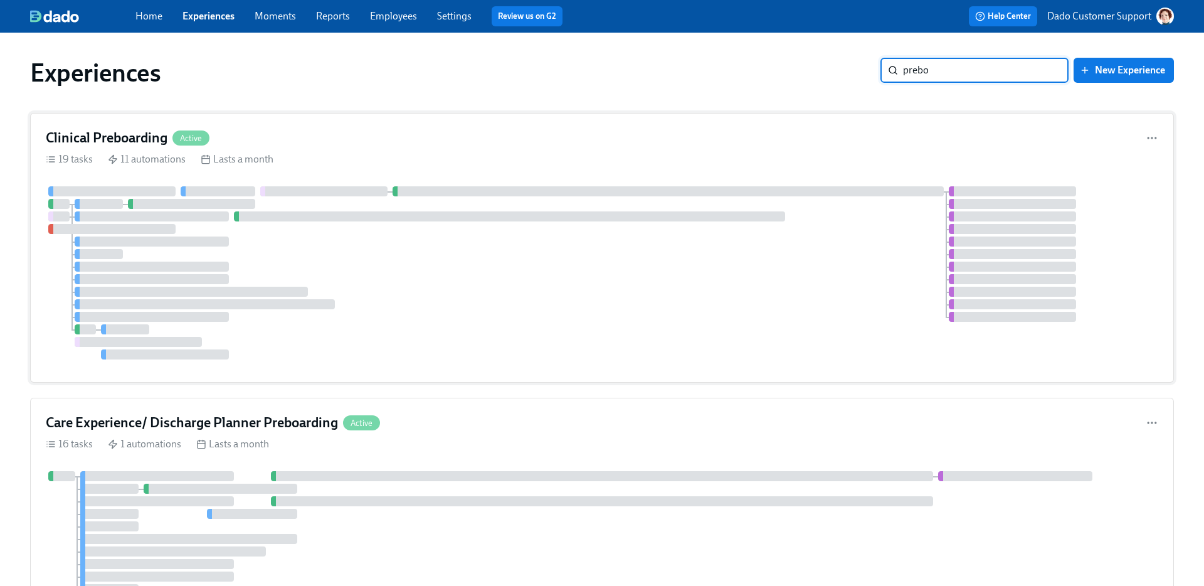
click at [324, 217] on div at bounding box center [509, 216] width 551 height 10
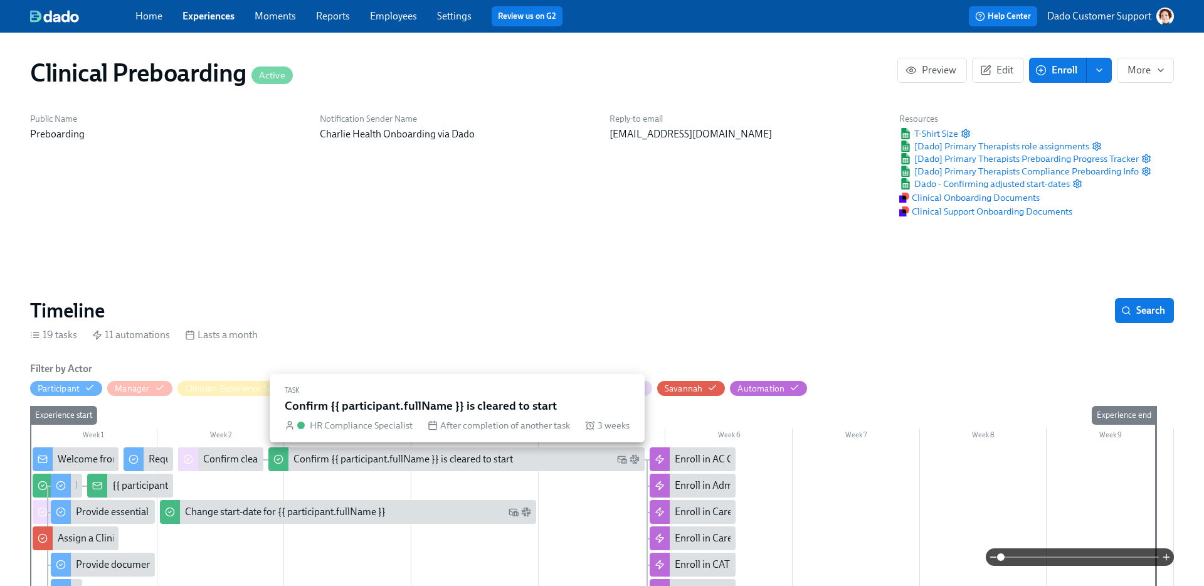
click at [459, 455] on div "Confirm {{ participant.fullName }} is cleared to start" at bounding box center [402, 459] width 219 height 14
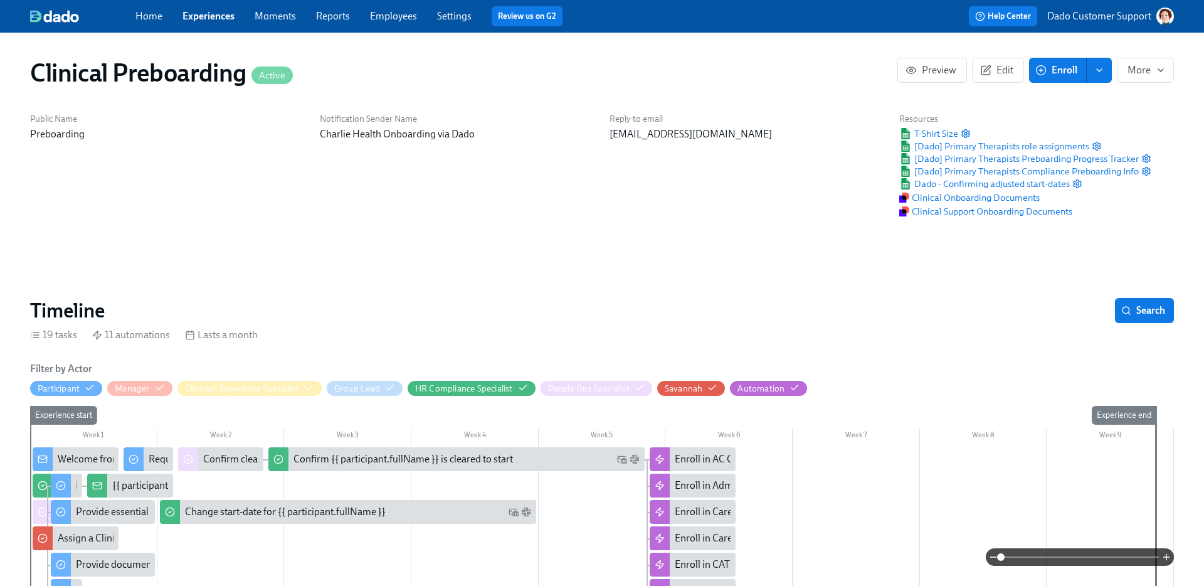
click at [1108, 549] on span at bounding box center [1080, 557] width 158 height 18
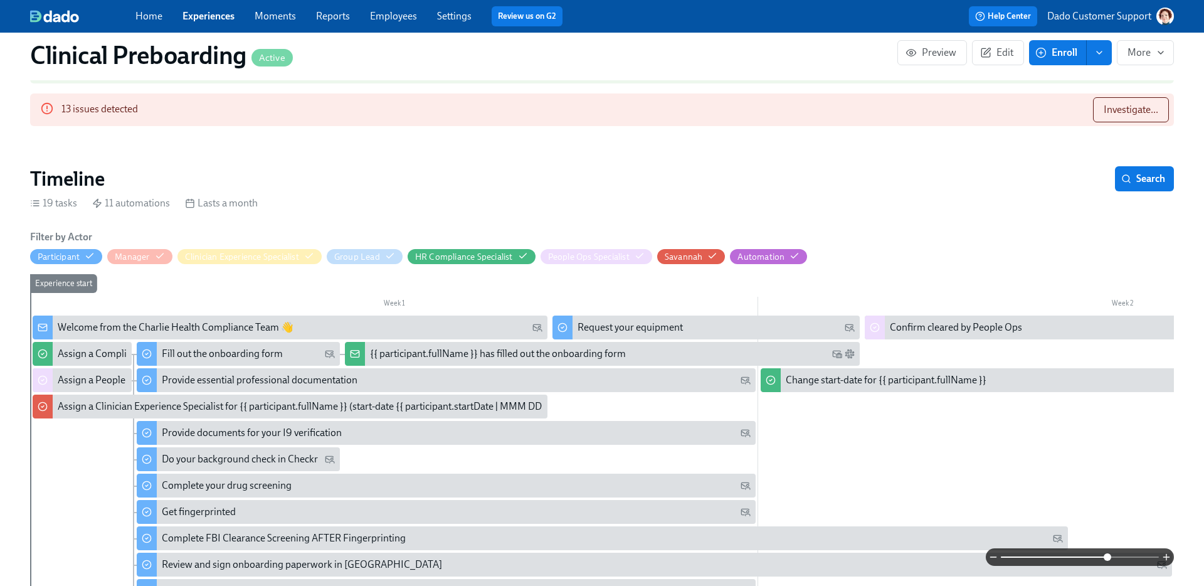
scroll to position [0, 16835]
click at [221, 16] on link "Experiences" at bounding box center [208, 16] width 52 height 12
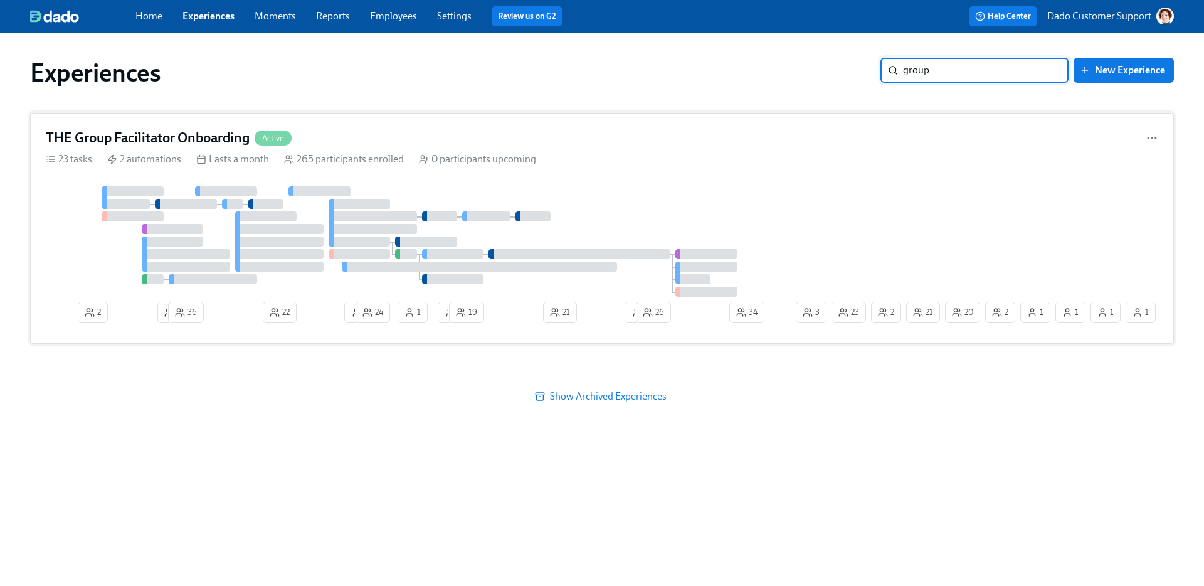
type input "group"
click at [251, 132] on div "THE Group Facilitator Onboarding Active" at bounding box center [169, 138] width 246 height 19
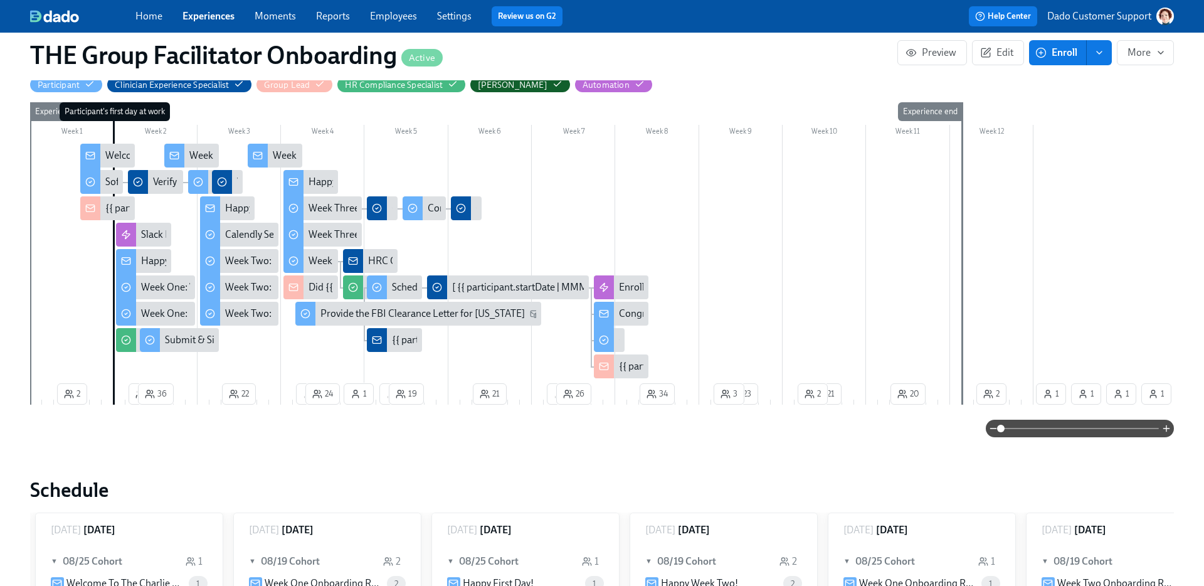
scroll to position [270, 0]
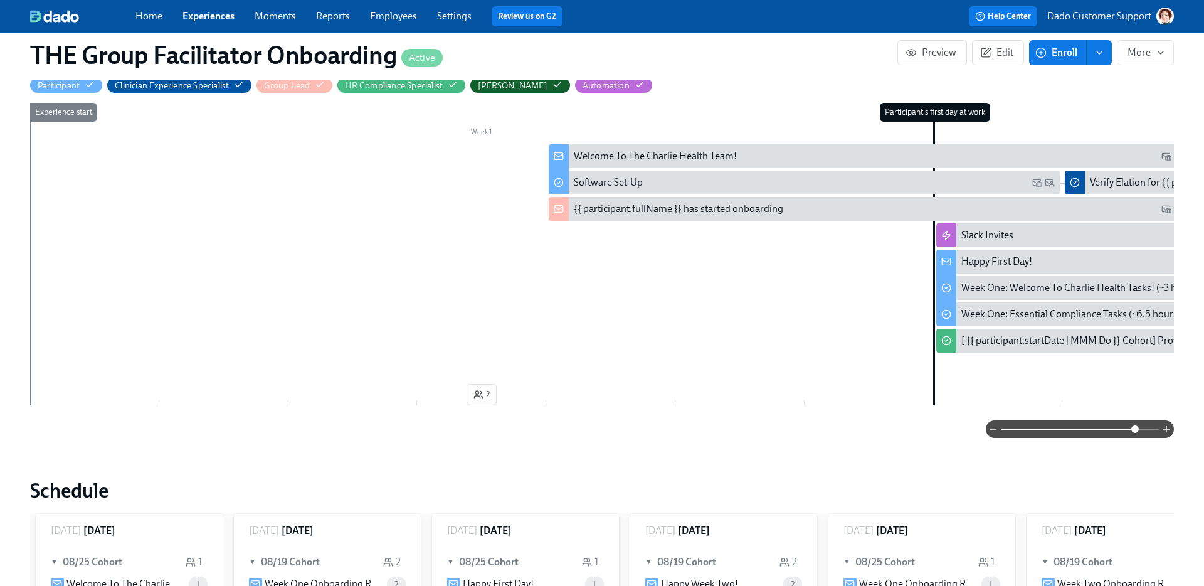
click at [1137, 433] on span at bounding box center [1080, 429] width 158 height 18
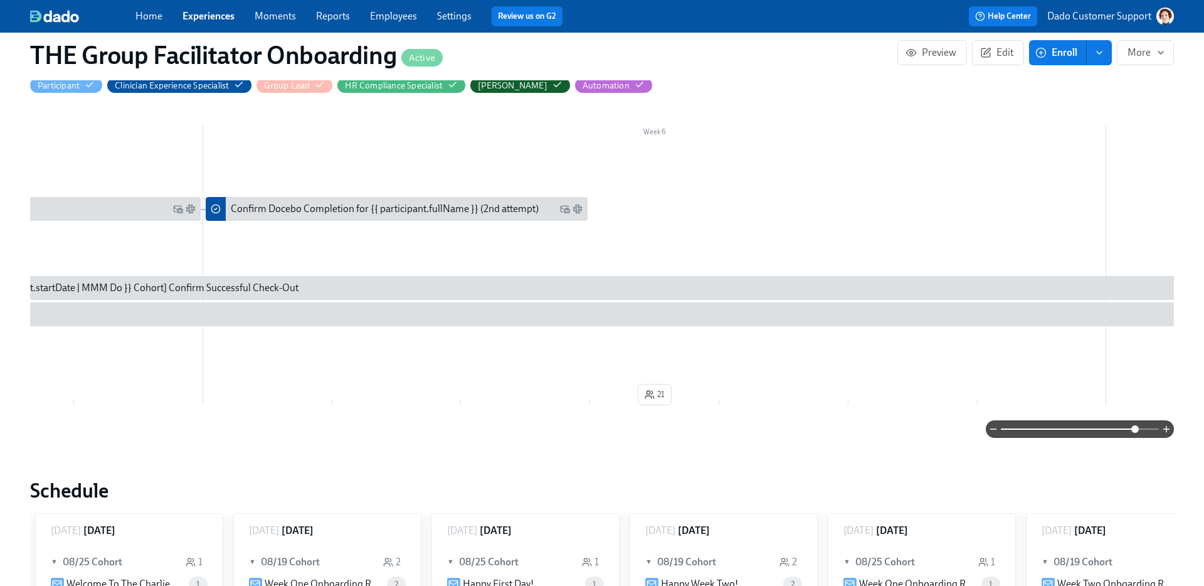
scroll to position [0, 4283]
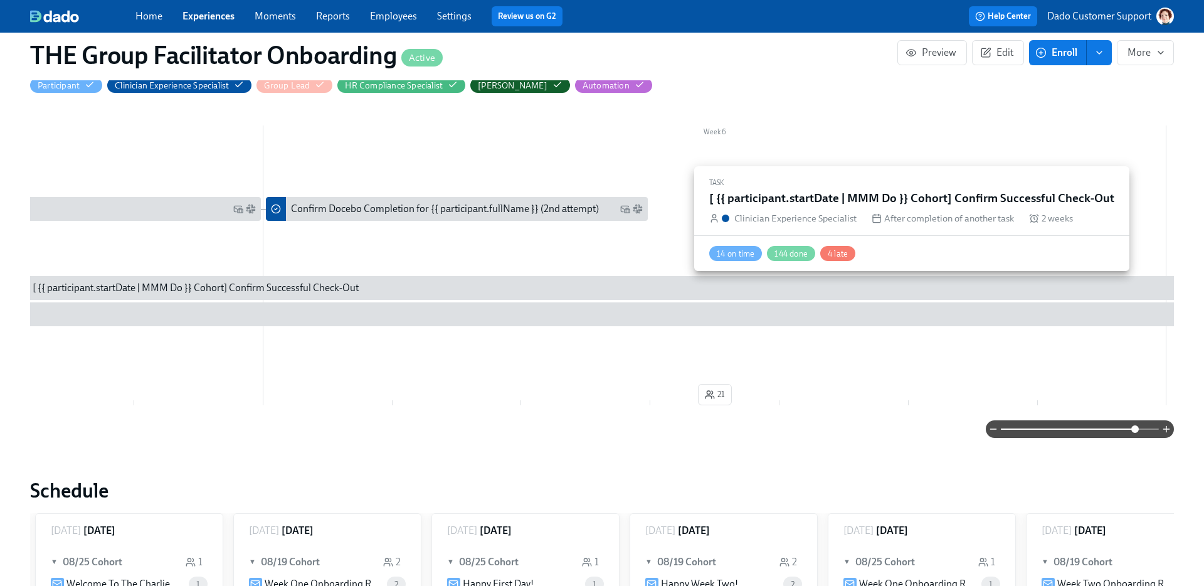
click at [461, 281] on div "[ {{ participant.startDate | MMM Do }} Cohort] Confirm Successful Check-Out" at bounding box center [918, 288] width 1771 height 14
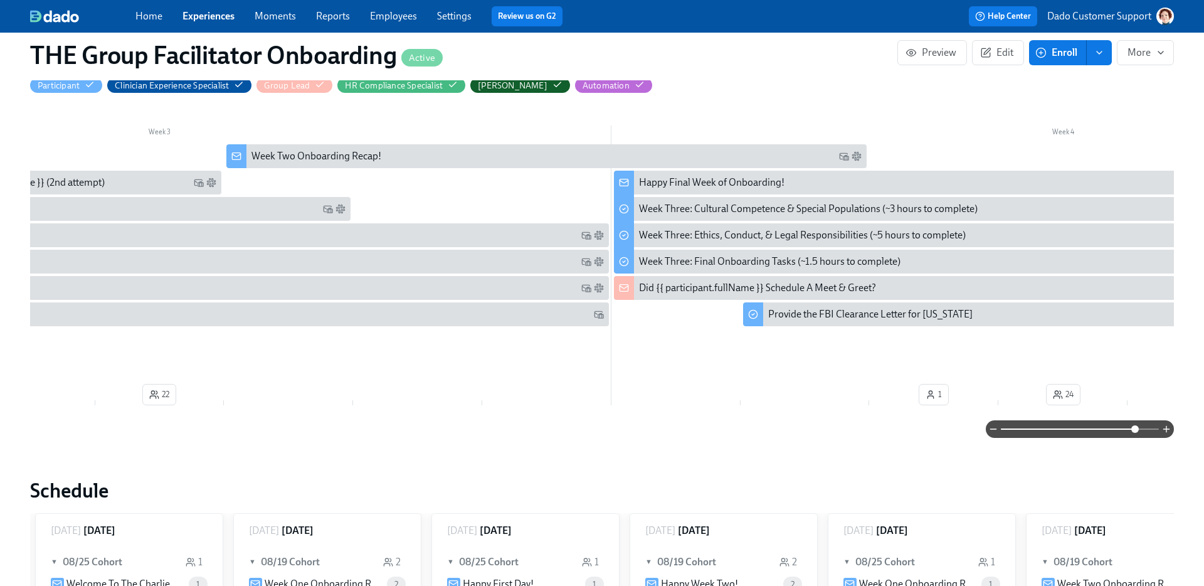
scroll to position [0, 2436]
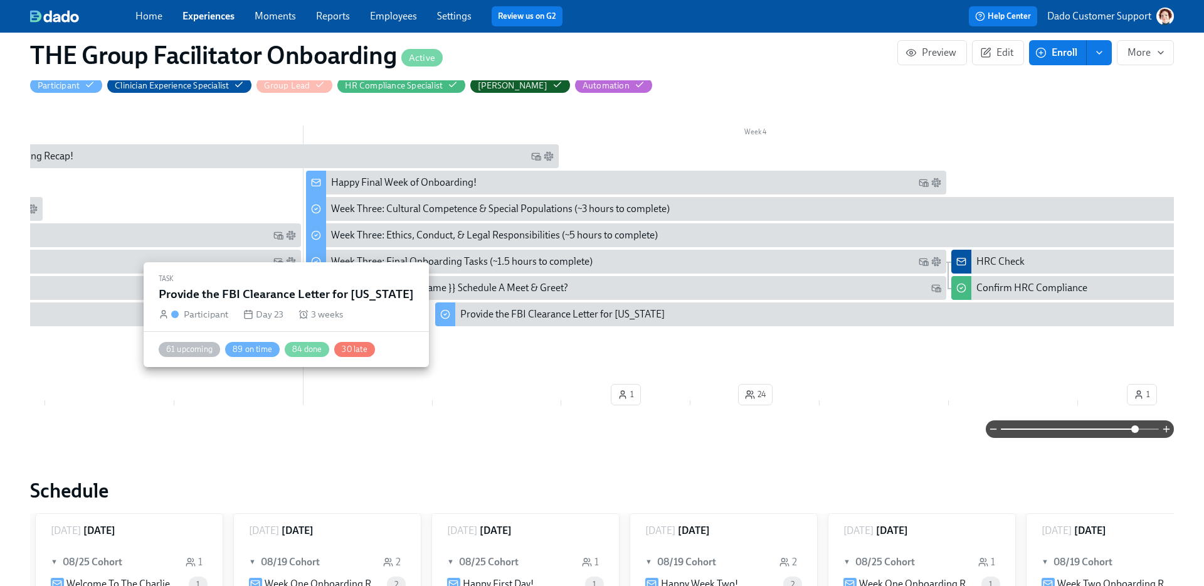
click at [534, 317] on div "Provide the FBI Clearance Letter for Pennsylvania" at bounding box center [562, 314] width 204 height 14
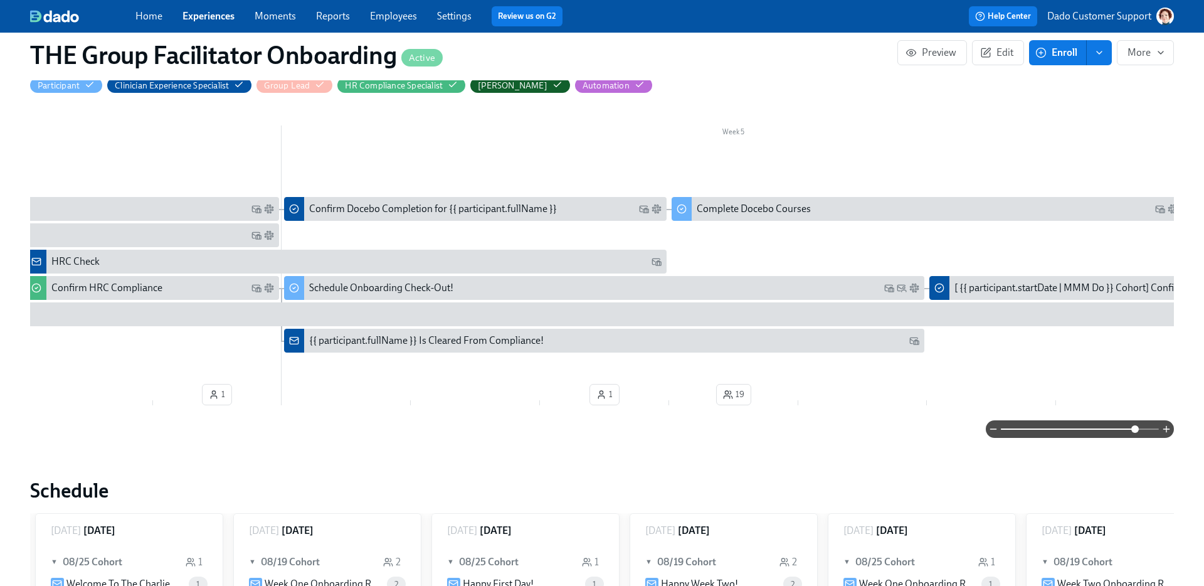
scroll to position [0, 3596]
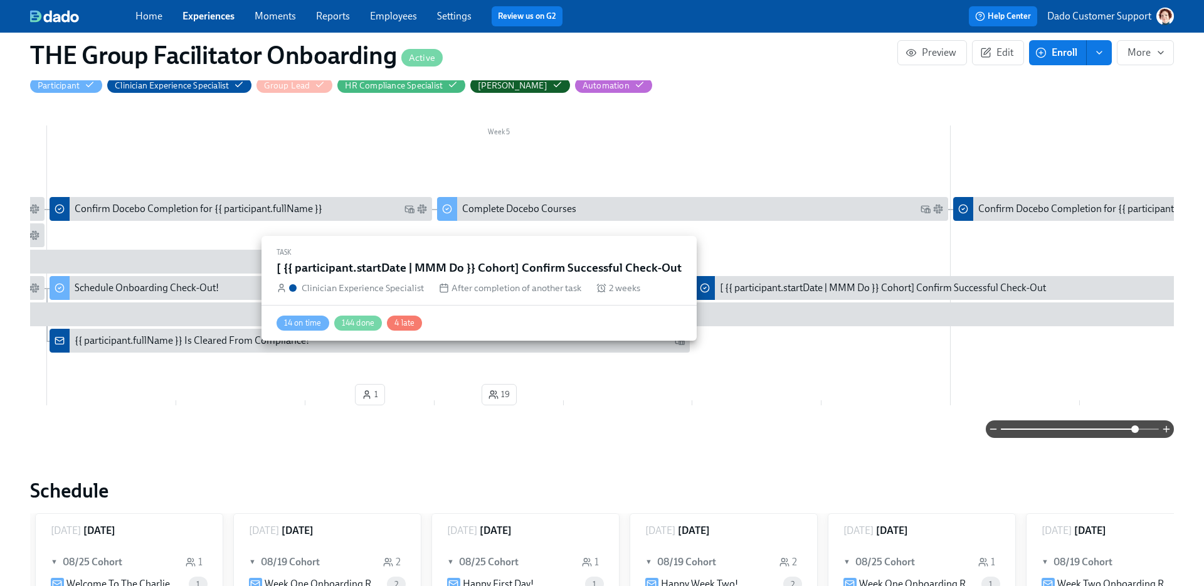
click at [806, 292] on div "[ {{ participant.startDate | MMM Do }} Cohort] Confirm Successful Check-Out" at bounding box center [883, 288] width 326 height 14
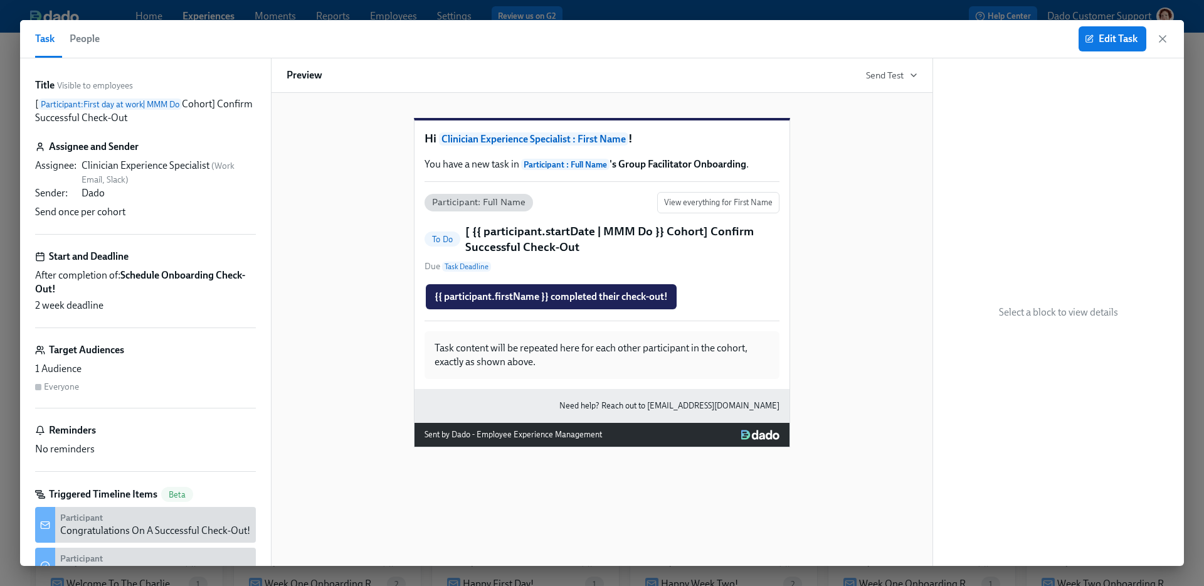
drag, startPoint x: 164, startPoint y: 113, endPoint x: 33, endPoint y: 97, distance: 132.0
click at [33, 97] on div "Title Visible to employees [ Participant : First day at work | MMM Do Cohort] C…" at bounding box center [145, 311] width 251 height 507
copy p "[ Participant : First day at work | MMM Do Cohort] Confirm Successful Check-Out"
click at [134, 127] on div "Title Visible to employees [ Participant : First day at work | MMM Do Cohort] C…" at bounding box center [145, 372] width 221 height 589
drag, startPoint x: 160, startPoint y: 117, endPoint x: 31, endPoint y: 101, distance: 129.5
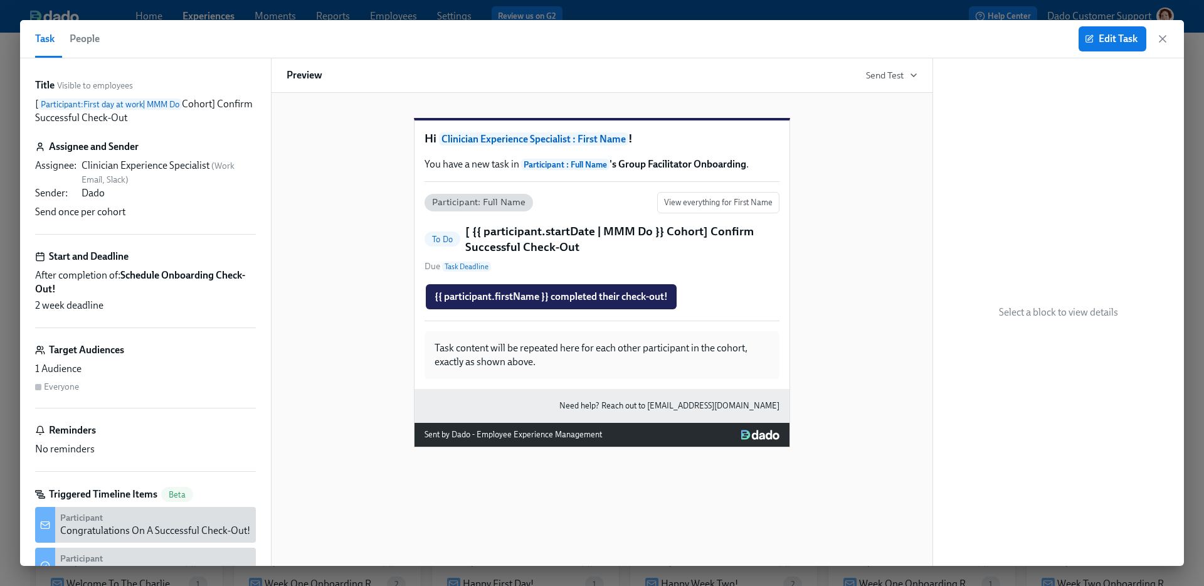
click at [31, 101] on div "Title Visible to employees [ Participant : First day at work | MMM Do Cohort] C…" at bounding box center [145, 311] width 251 height 507
copy p "[ Participant : First day at work | MMM Do Cohort] Confirm Successful Check-Out"
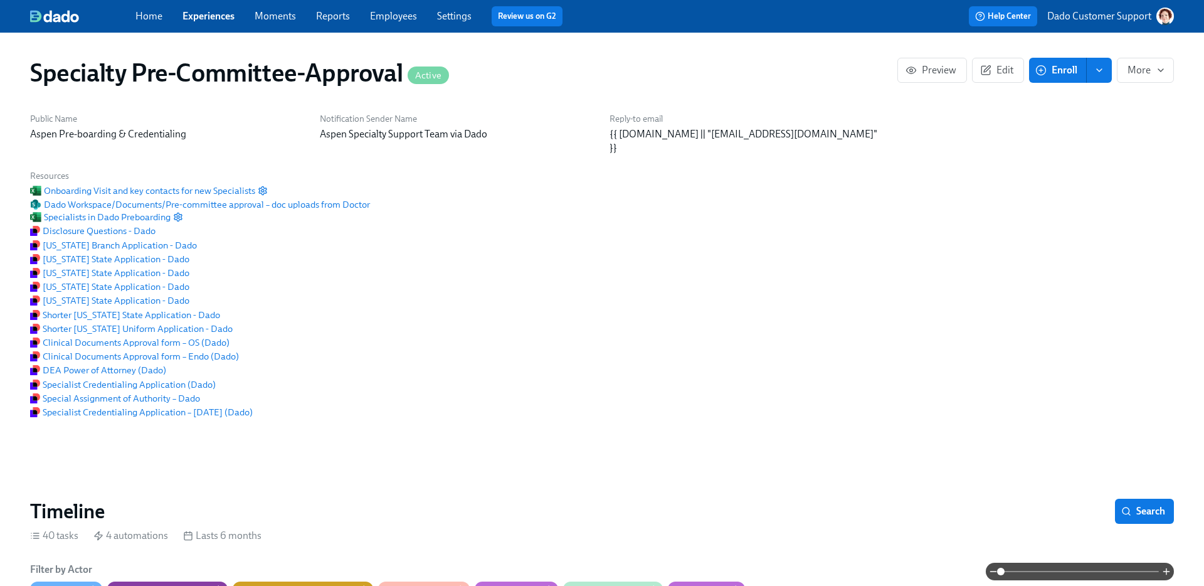
scroll to position [0, 2611]
click at [224, 22] on span "Experiences" at bounding box center [208, 16] width 52 height 14
click at [205, 10] on link "Experiences" at bounding box center [208, 16] width 52 height 12
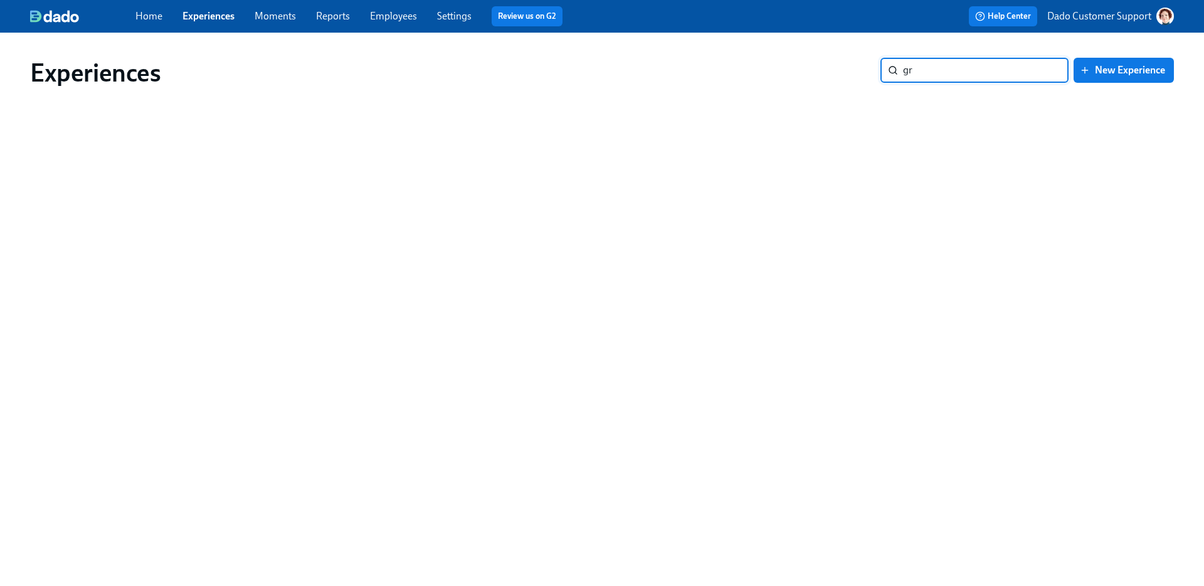
type input "g"
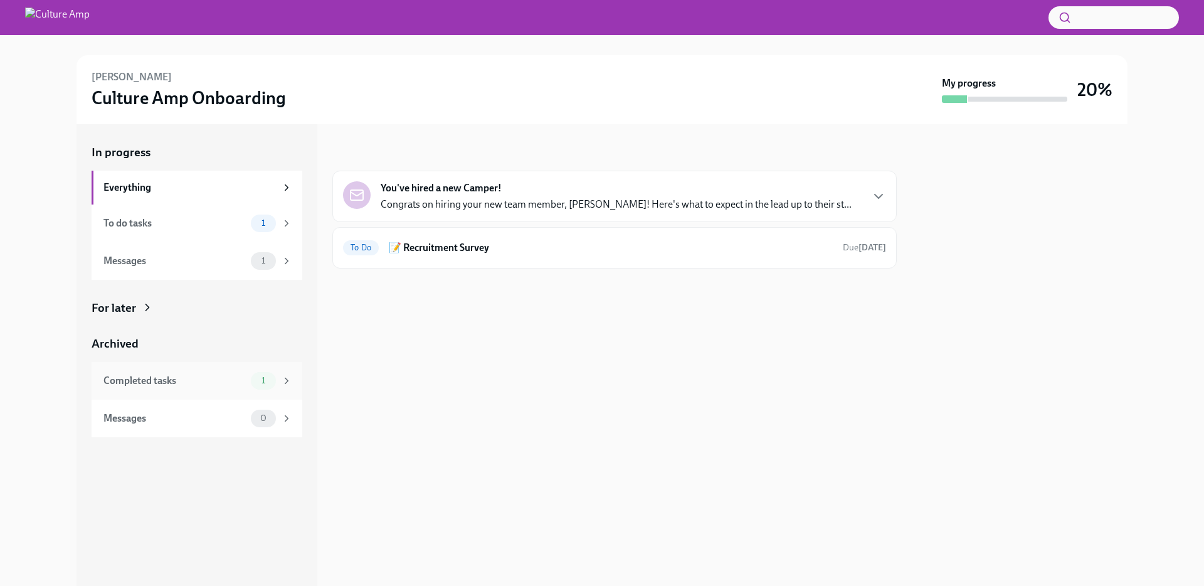
click at [124, 386] on div "Completed tasks" at bounding box center [174, 381] width 142 height 14
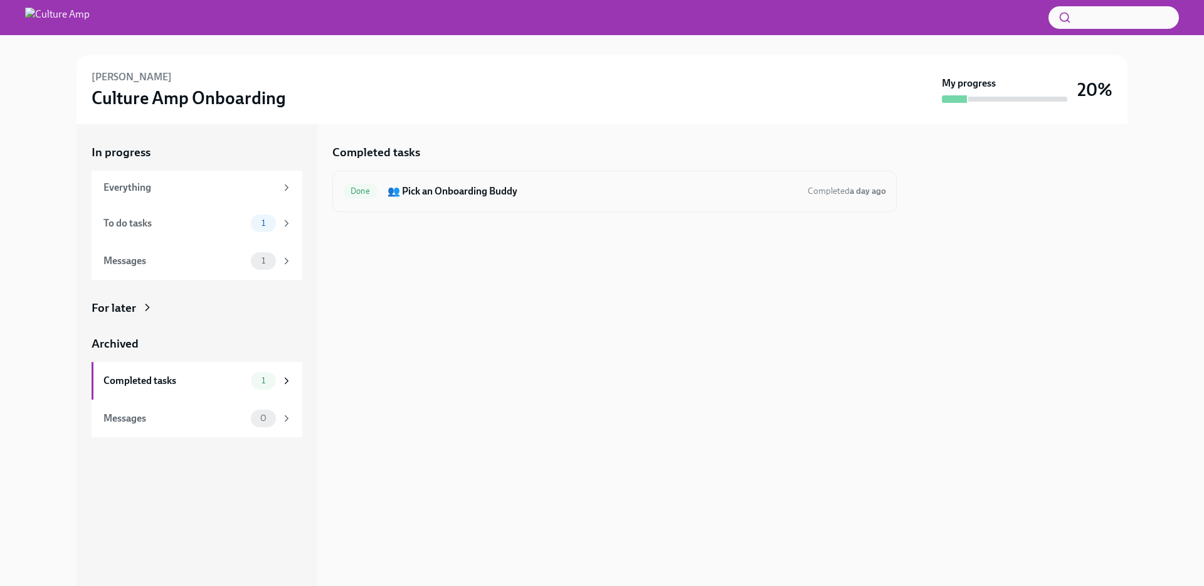
click at [502, 193] on h6 "👥 Pick an Onboarding Buddy" at bounding box center [592, 191] width 410 height 14
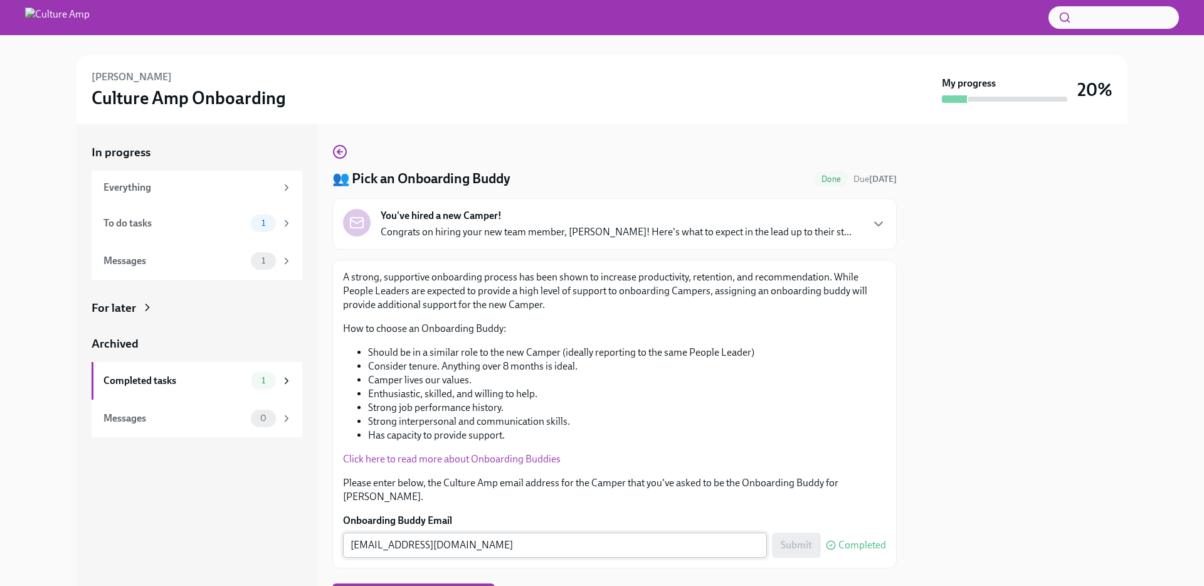
click at [515, 532] on input "alyssa.azevado@cultureamp.com" at bounding box center [555, 544] width 424 height 25
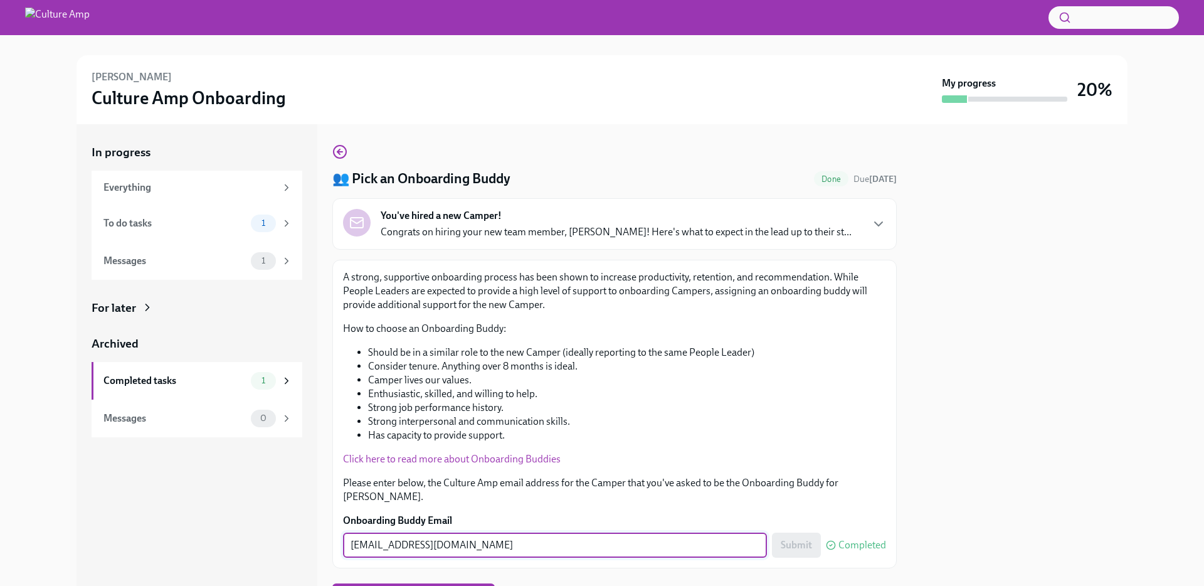
paste input "e"
type input "alyssa.azevedo@cultureamp.com"
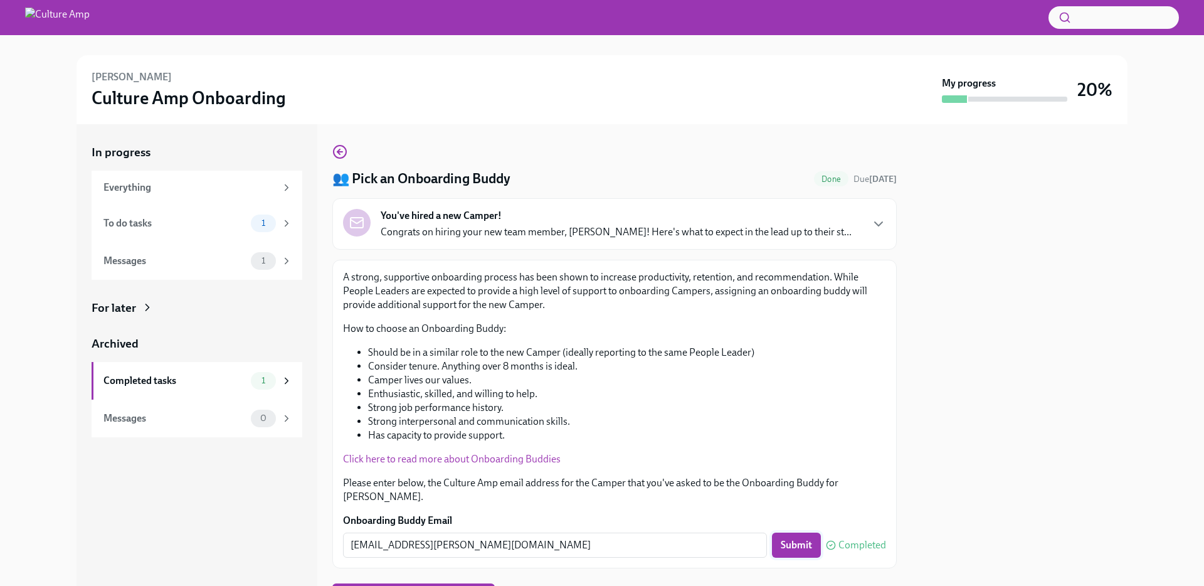
click at [785, 539] on span "Submit" at bounding box center [796, 545] width 31 height 13
